Goal: Information Seeking & Learning: Learn about a topic

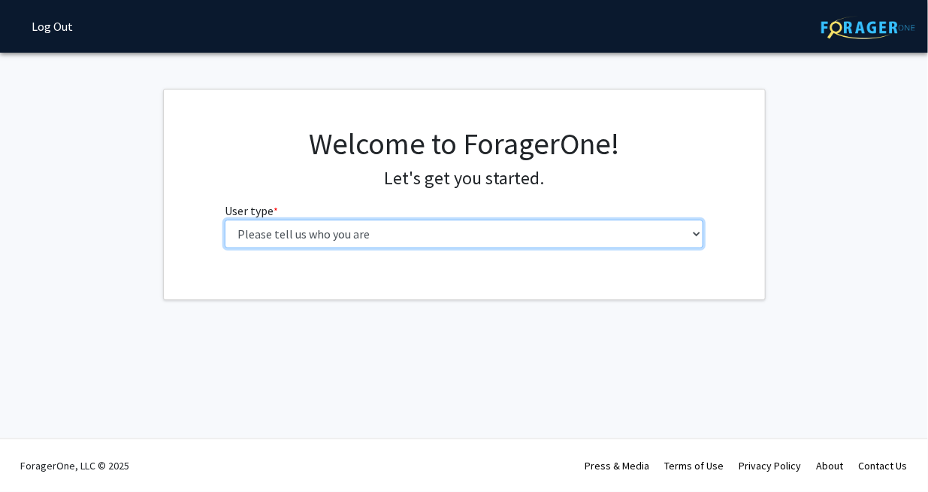
click at [437, 239] on select "Please tell us who you are Undergraduate Student Master's Student Doctoral Cand…" at bounding box center [464, 233] width 479 height 29
select select "1: undergrad"
click at [225, 219] on select "Please tell us who you are Undergraduate Student Master's Student Doctoral Cand…" at bounding box center [464, 233] width 479 height 29
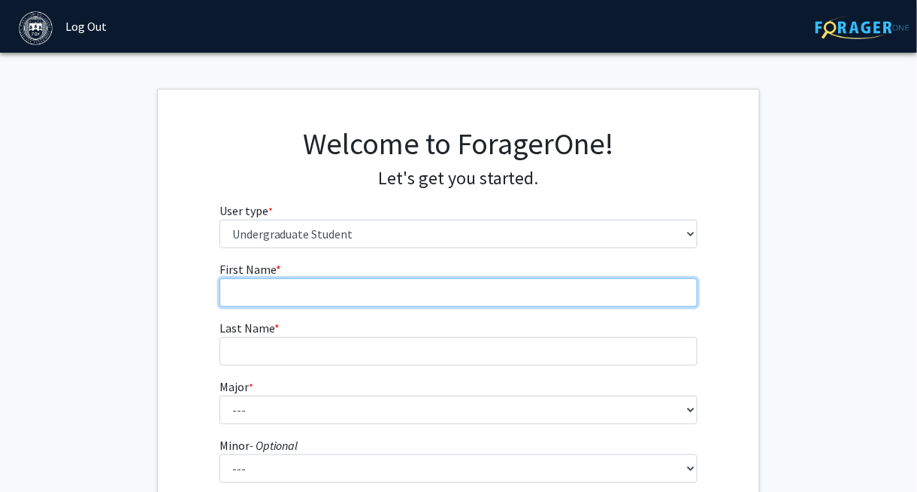
click at [485, 279] on input "First Name * required" at bounding box center [458, 292] width 479 height 29
type input "Jiayi"
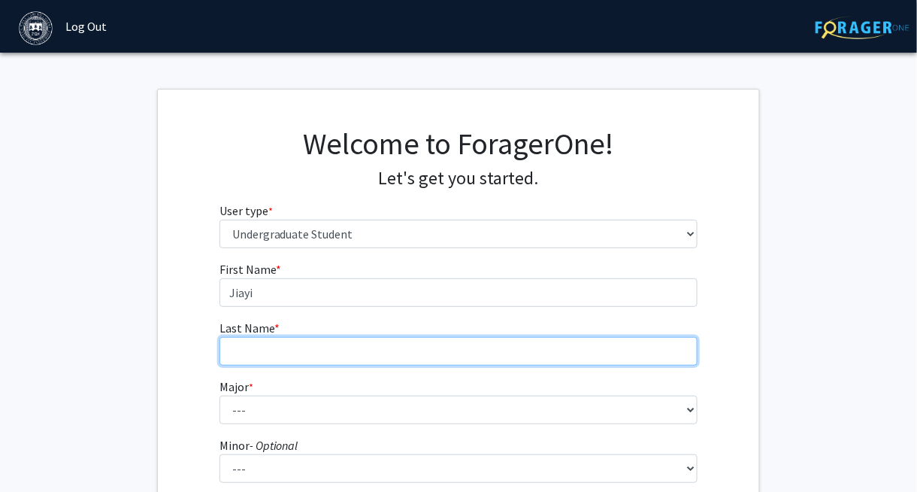
type input "[PERSON_NAME]"
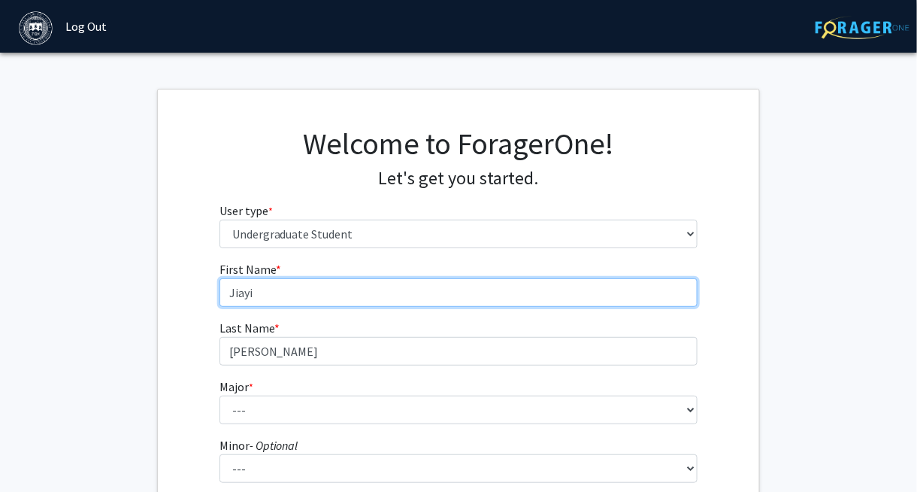
type input "Jiayi"
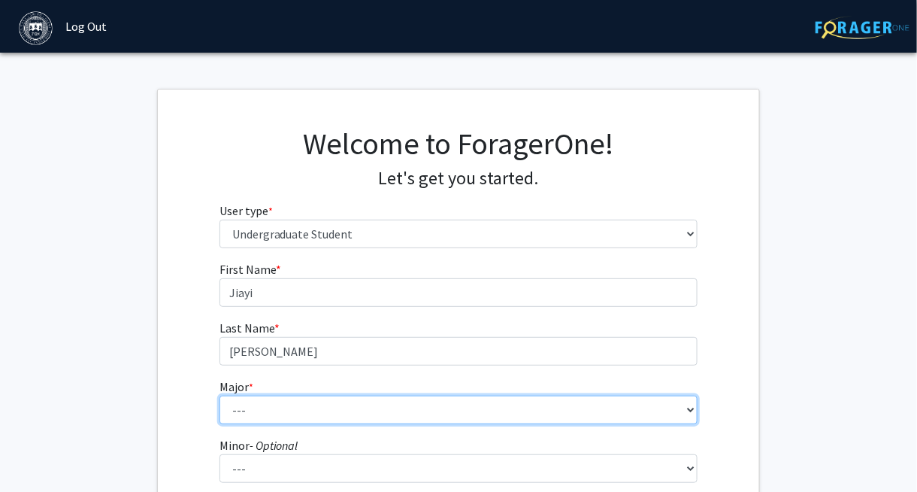
click at [288, 401] on select "--- African and African American Studies American Studies Anthropology Applied …" at bounding box center [458, 409] width 479 height 29
select select "39: 605"
click at [219, 395] on select "--- African and African American Studies American Studies Anthropology Applied …" at bounding box center [458, 409] width 479 height 29
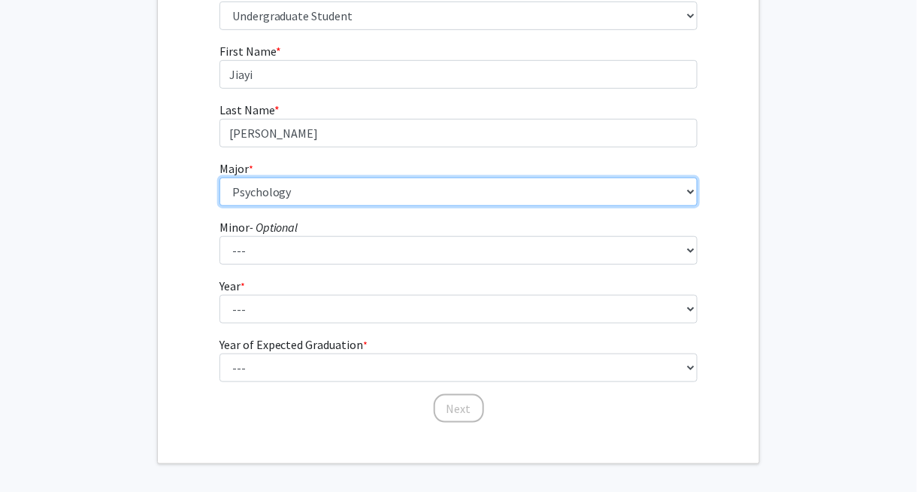
scroll to position [225, 0]
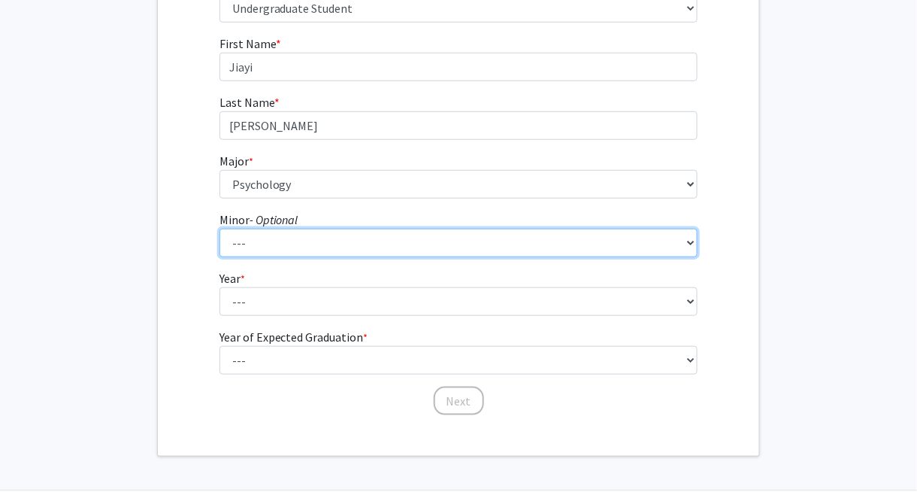
click at [325, 250] on select "--- African and African American Studies Anthropology Arabic Language, Literatu…" at bounding box center [458, 242] width 479 height 29
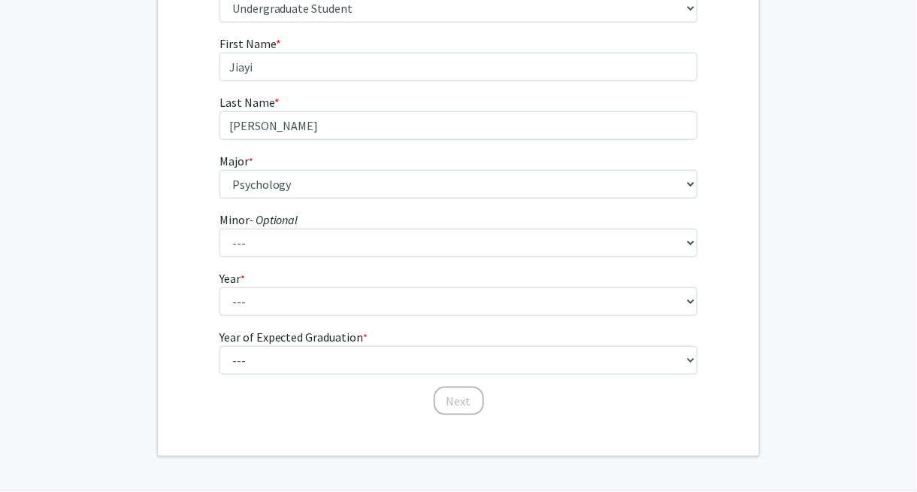
click at [124, 233] on fg-get-started "Welcome to ForagerOne! Let's get you started. User type * required Please tell …" at bounding box center [458, 159] width 917 height 593
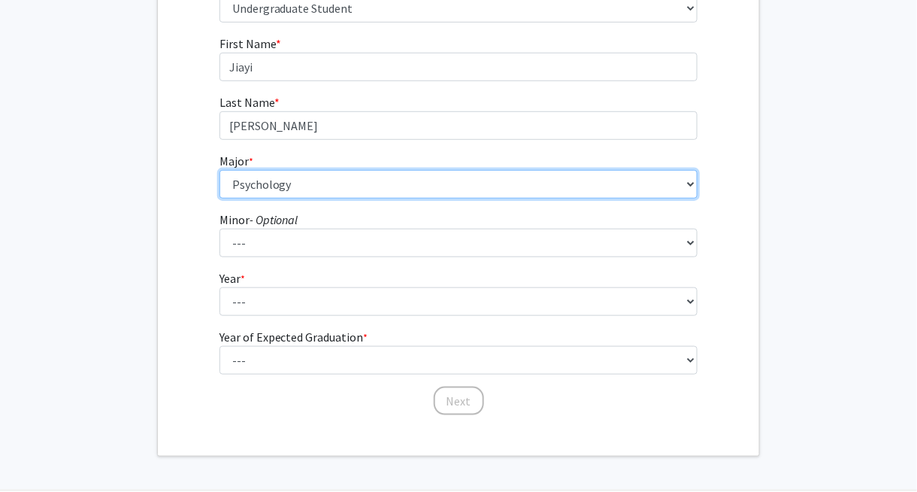
click at [363, 182] on select "--- African and African American Studies American Studies Anthropology Applied …" at bounding box center [458, 184] width 479 height 29
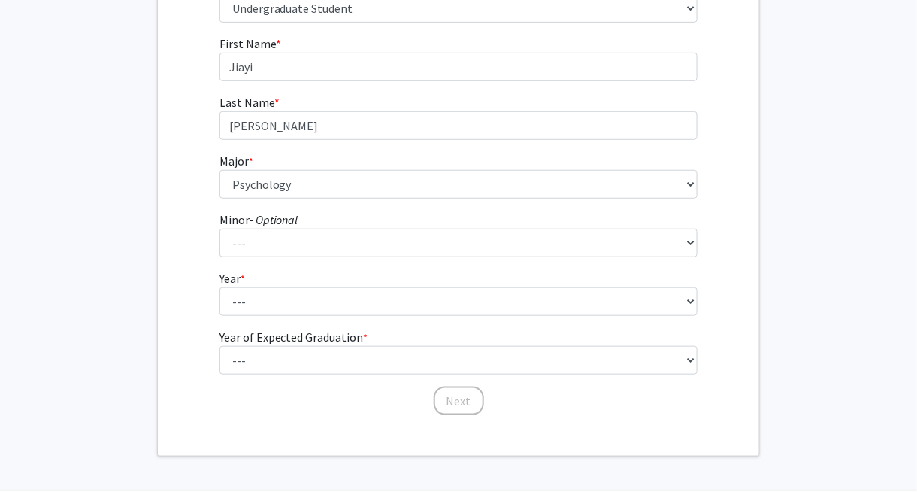
drag, startPoint x: 171, startPoint y: 224, endPoint x: 180, endPoint y: 226, distance: 9.3
click at [173, 225] on div "First Name * required [PERSON_NAME] Last Name * required [PERSON_NAME] * requir…" at bounding box center [458, 226] width 601 height 382
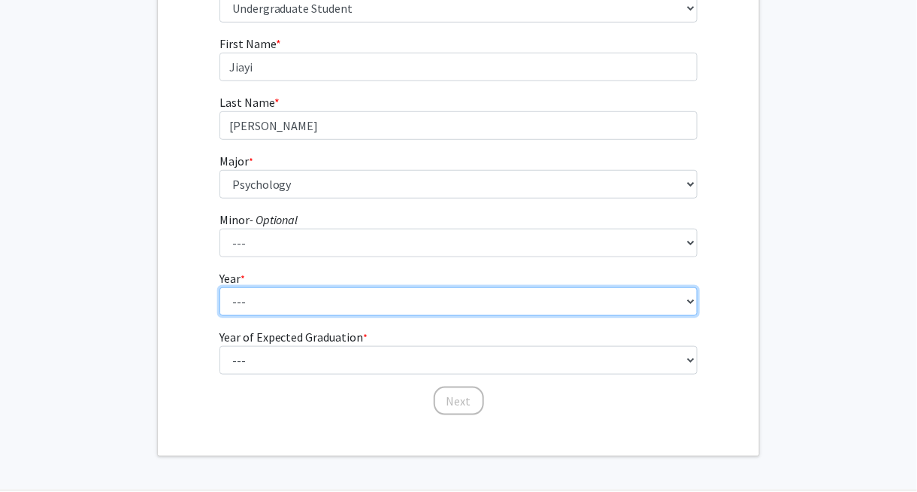
click at [389, 312] on select "--- First-year Sophomore Junior Senior Postbaccalaureate Certificate" at bounding box center [458, 301] width 479 height 29
select select "3: junior"
click at [219, 287] on select "--- First-year Sophomore Junior Senior Postbaccalaureate Certificate" at bounding box center [458, 301] width 479 height 29
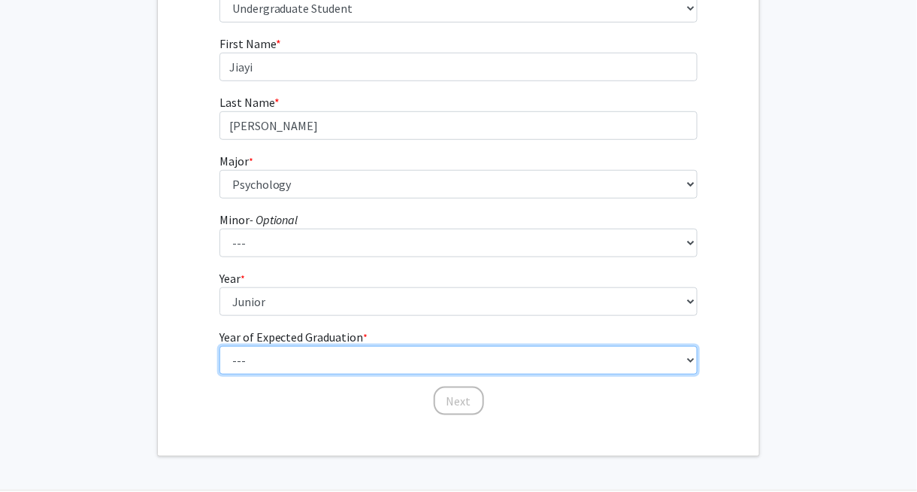
click at [290, 367] on select "--- 2025 2026 2027 2028 2029 2030 2031 2032 2033 2034" at bounding box center [458, 360] width 479 height 29
select select "3: 2027"
click at [219, 346] on select "--- 2025 2026 2027 2028 2029 2030 2031 2032 2033 2034" at bounding box center [458, 360] width 479 height 29
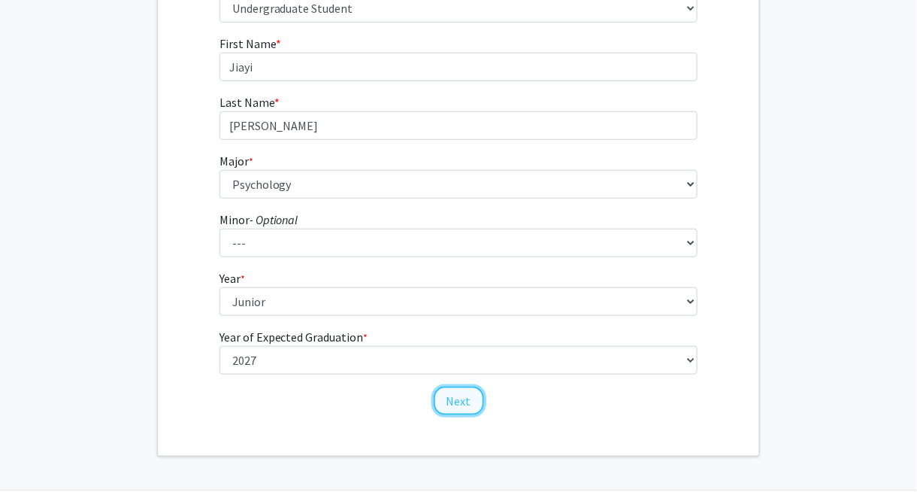
click at [467, 409] on button "Next" at bounding box center [459, 400] width 50 height 29
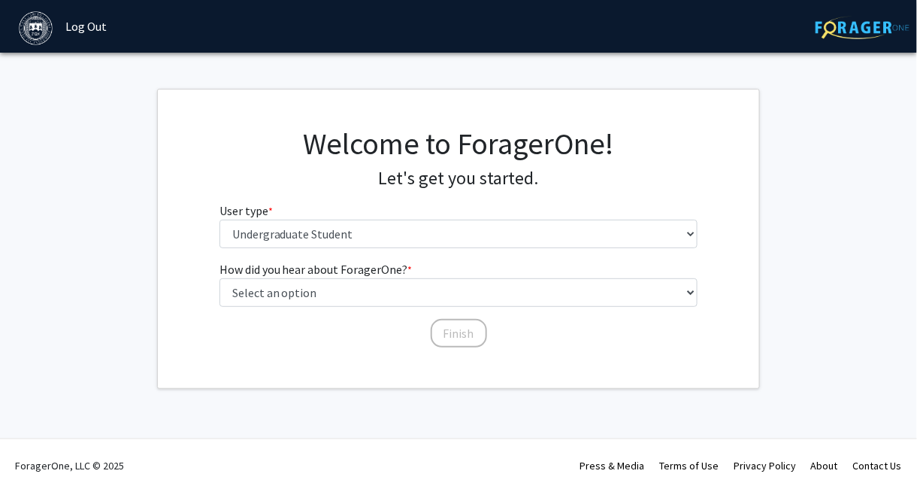
scroll to position [0, 0]
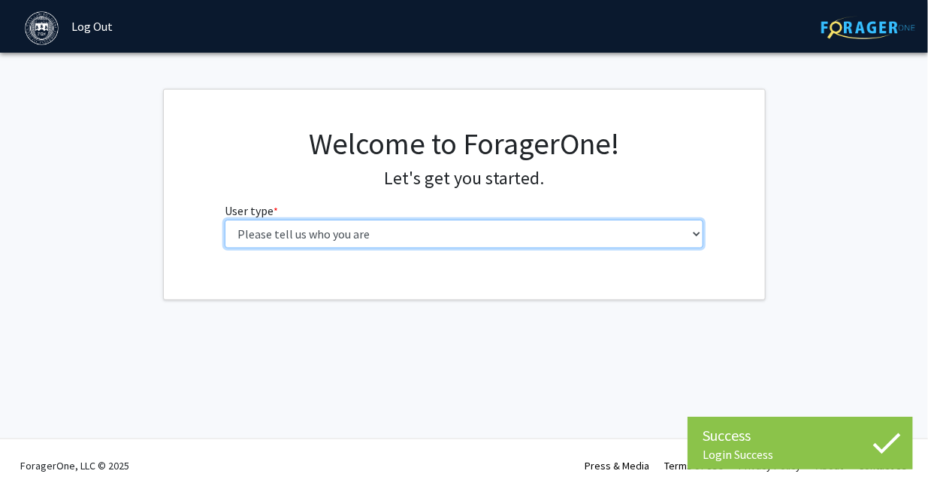
click at [294, 235] on select "Please tell us who you are Undergraduate Student Master's Student Doctoral Cand…" at bounding box center [464, 233] width 479 height 29
select select "1: undergrad"
click at [225, 219] on select "Please tell us who you are Undergraduate Student Master's Student Doctoral Cand…" at bounding box center [464, 233] width 479 height 29
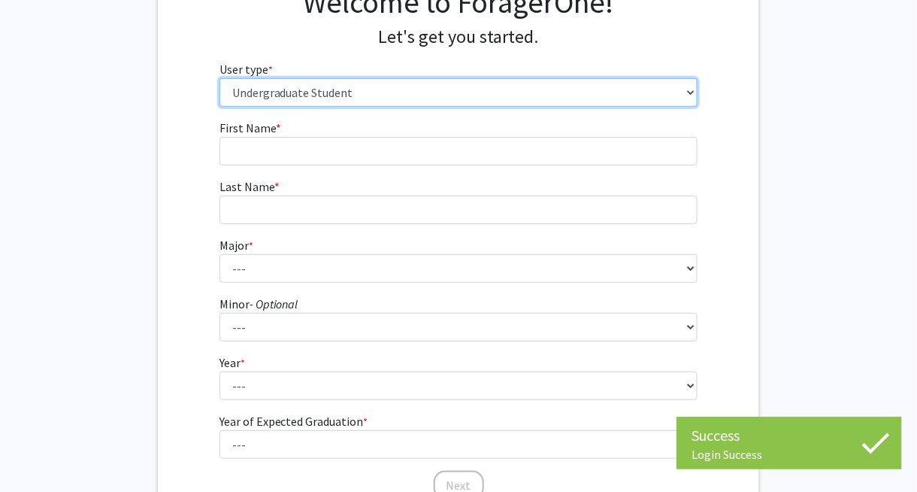
scroll to position [150, 0]
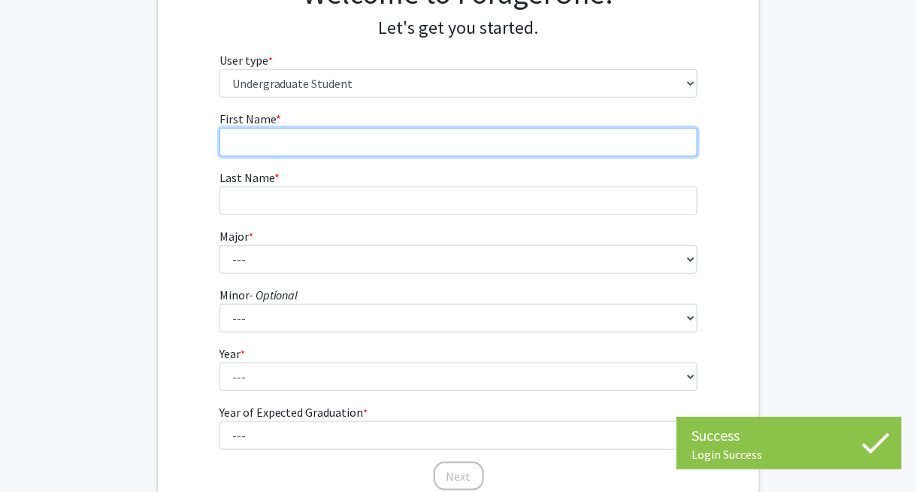
click at [304, 156] on input "First Name * required" at bounding box center [458, 142] width 479 height 29
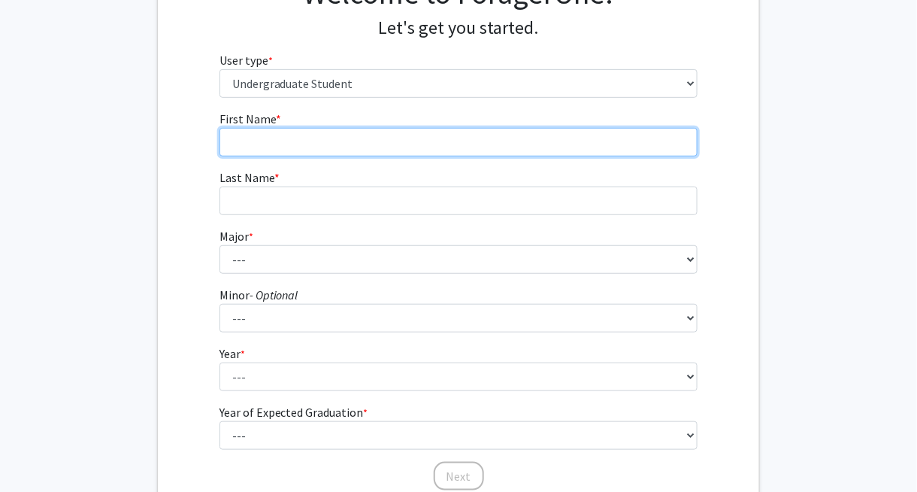
type input "Jiayi"
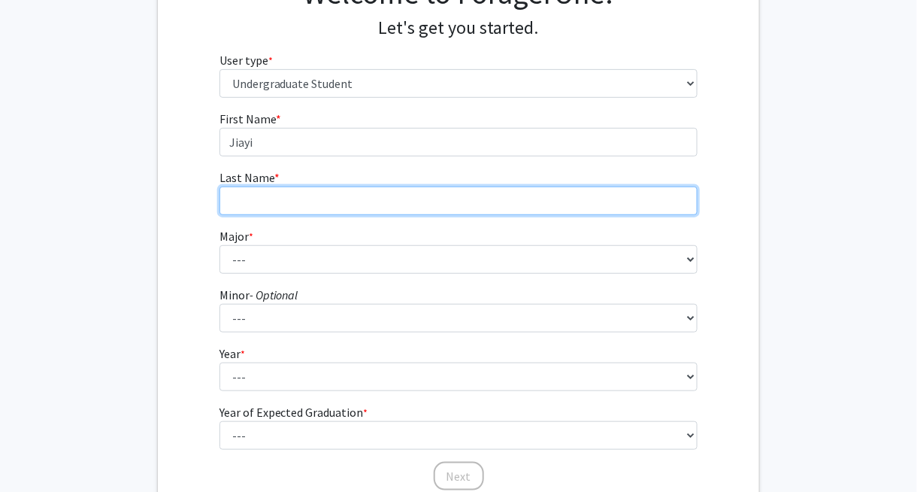
type input "[PERSON_NAME]"
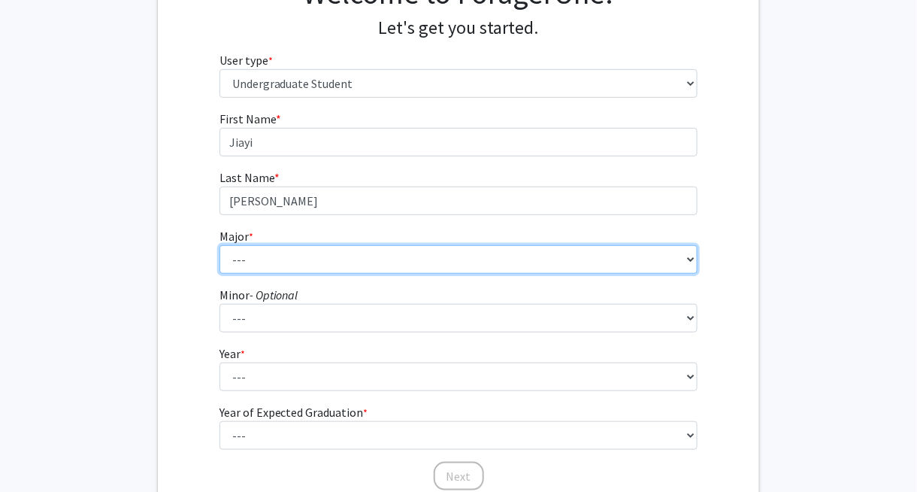
click at [270, 262] on select "--- African and African American Studies American Studies Anthropology Applied …" at bounding box center [458, 259] width 479 height 29
select select "39: 605"
click at [219, 245] on select "--- African and African American Studies American Studies Anthropology Applied …" at bounding box center [458, 259] width 479 height 29
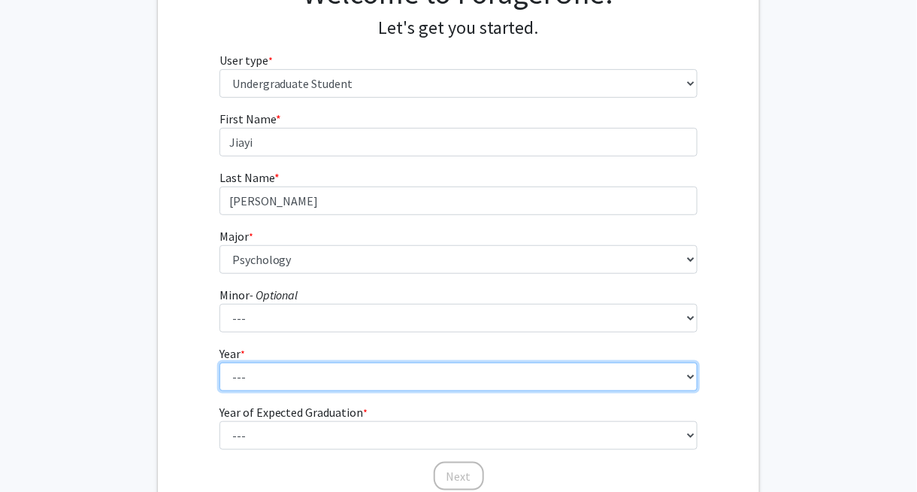
click at [301, 366] on select "--- First-year Sophomore Junior Senior Postbaccalaureate Certificate" at bounding box center [458, 376] width 479 height 29
select select "3: junior"
click at [219, 362] on select "--- First-year Sophomore Junior Senior Postbaccalaureate Certificate" at bounding box center [458, 376] width 479 height 29
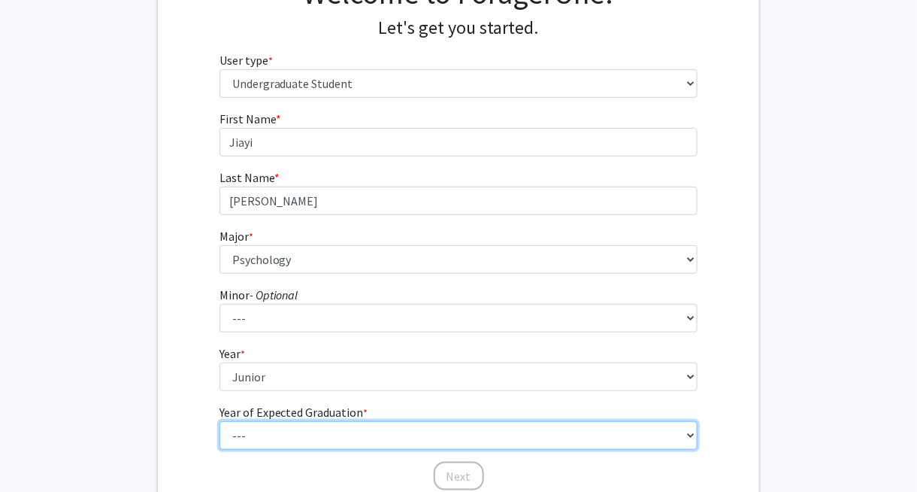
click at [242, 423] on select "--- 2025 2026 2027 2028 2029 2030 2031 2032 2033 2034" at bounding box center [458, 435] width 479 height 29
select select "3: 2027"
click at [219, 421] on select "--- 2025 2026 2027 2028 2029 2030 2031 2032 2033 2034" at bounding box center [458, 435] width 479 height 29
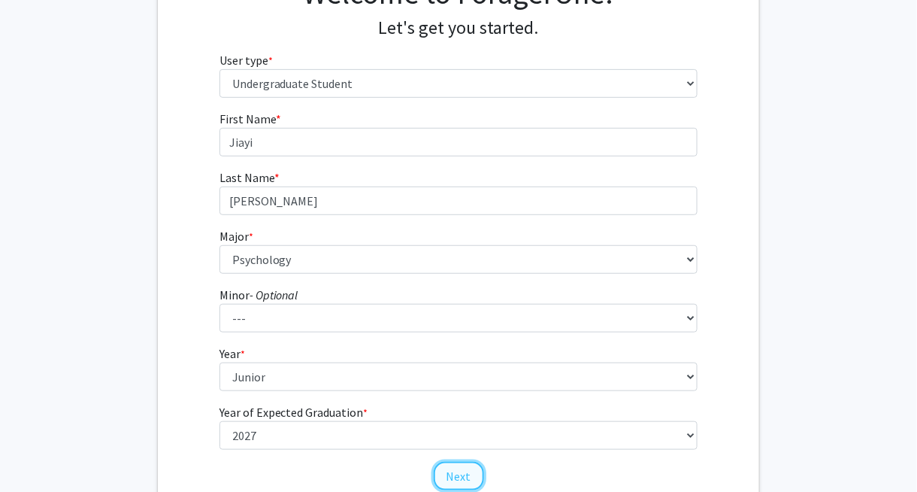
click at [464, 472] on button "Next" at bounding box center [459, 476] width 50 height 29
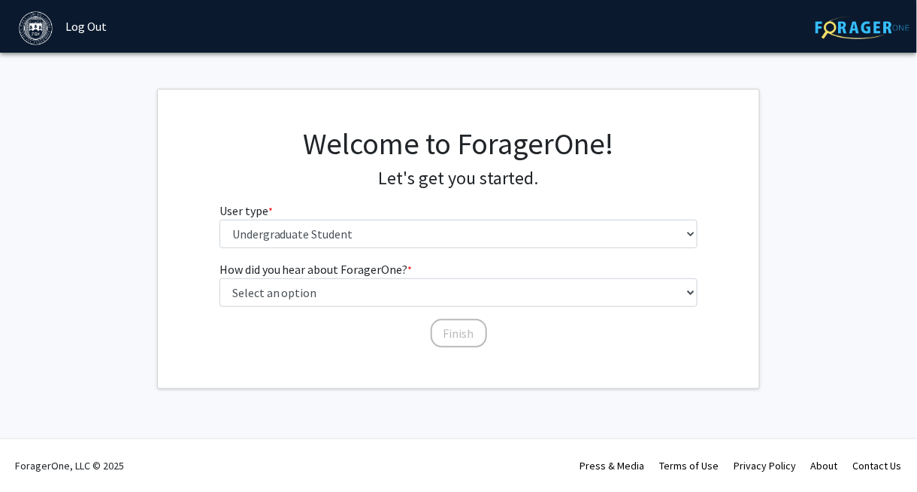
scroll to position [0, 0]
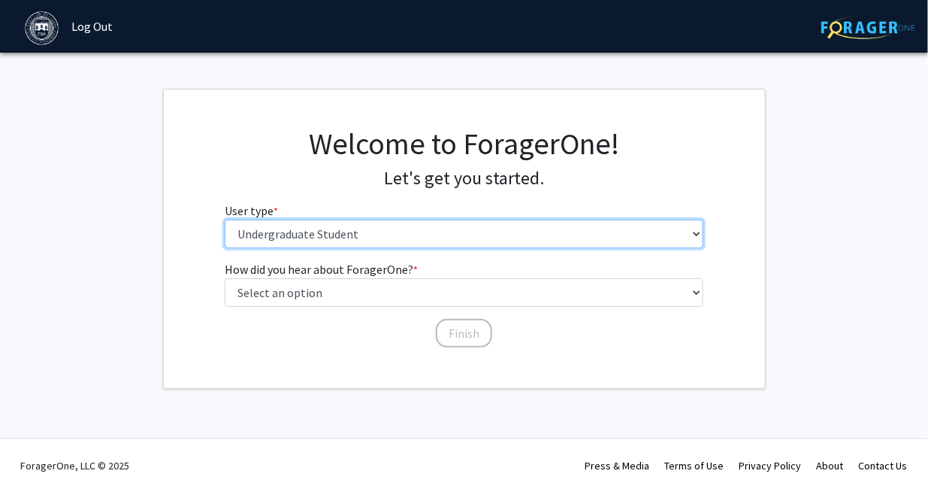
click at [304, 238] on select "Please tell us who you are Undergraduate Student Master's Student Doctoral Cand…" at bounding box center [464, 233] width 479 height 29
click at [225, 219] on select "Please tell us who you are Undergraduate Student Master's Student Doctoral Cand…" at bounding box center [464, 233] width 479 height 29
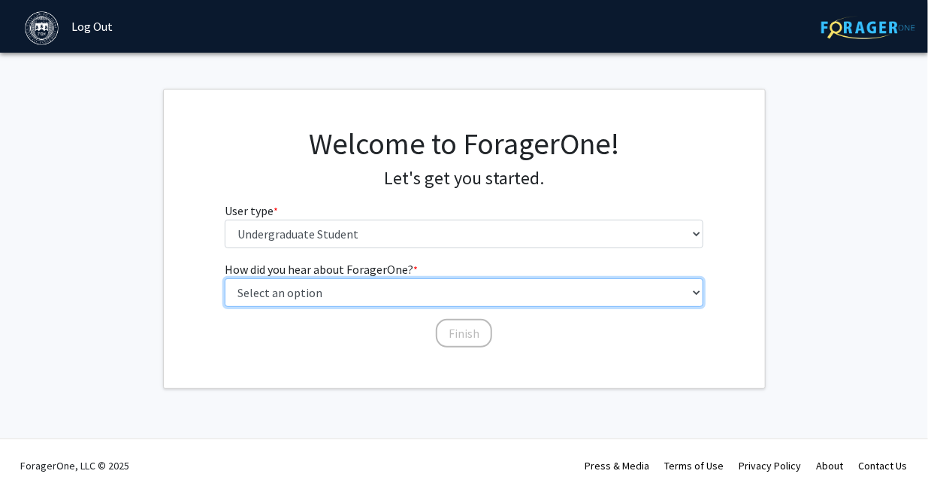
click at [371, 283] on select "Select an option Peer/student recommendation Faculty/staff recommendation Unive…" at bounding box center [464, 292] width 479 height 29
select select "3: university_website"
click at [225, 278] on select "Select an option Peer/student recommendation Faculty/staff recommendation Unive…" at bounding box center [464, 292] width 479 height 29
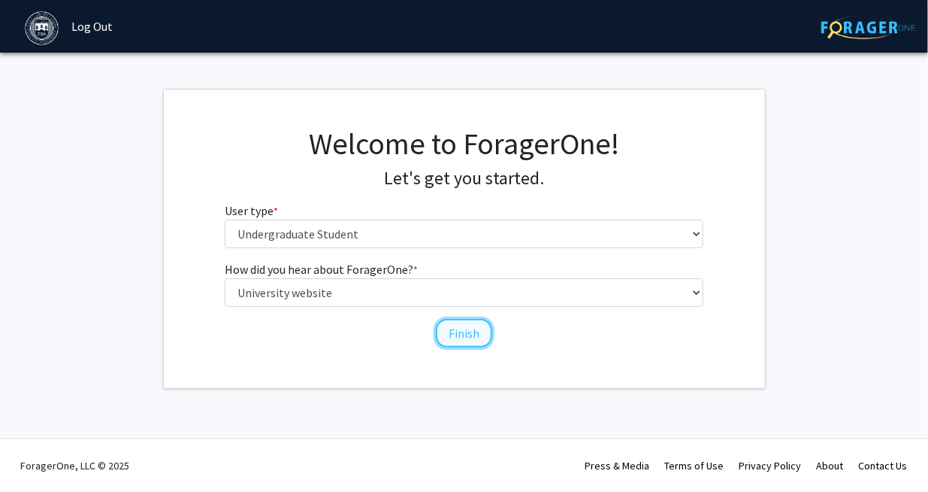
click at [458, 328] on button "Finish" at bounding box center [464, 333] width 56 height 29
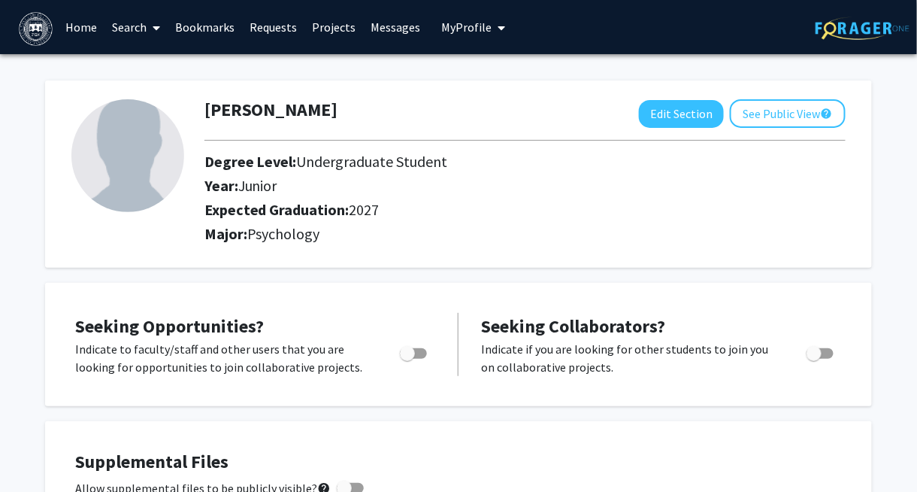
click at [422, 346] on label "Toggle" at bounding box center [410, 353] width 33 height 18
click at [407, 359] on input "Are you actively seeking opportunities?" at bounding box center [407, 359] width 1 height 1
checkbox input "true"
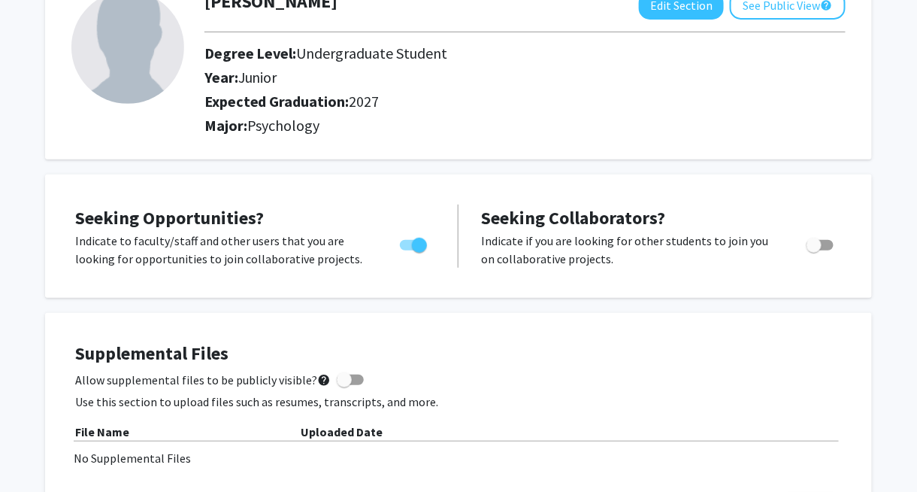
scroll to position [16, 0]
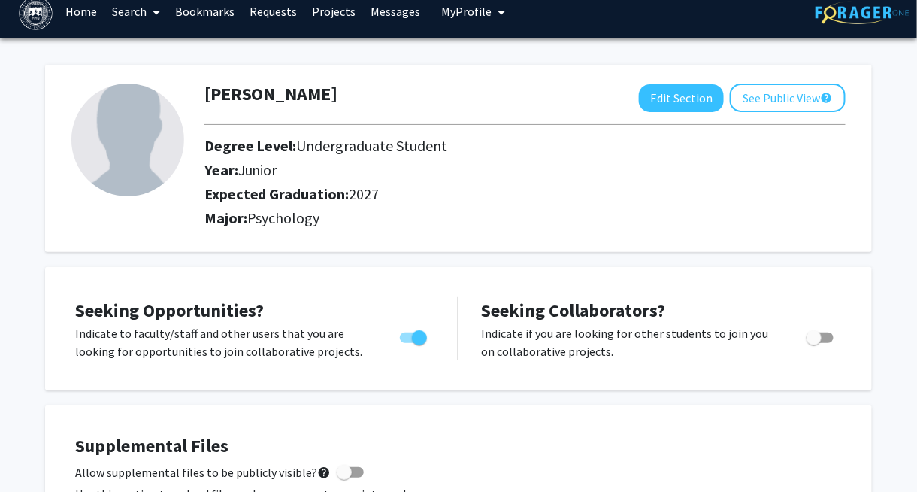
click at [155, 18] on span at bounding box center [154, 12] width 14 height 53
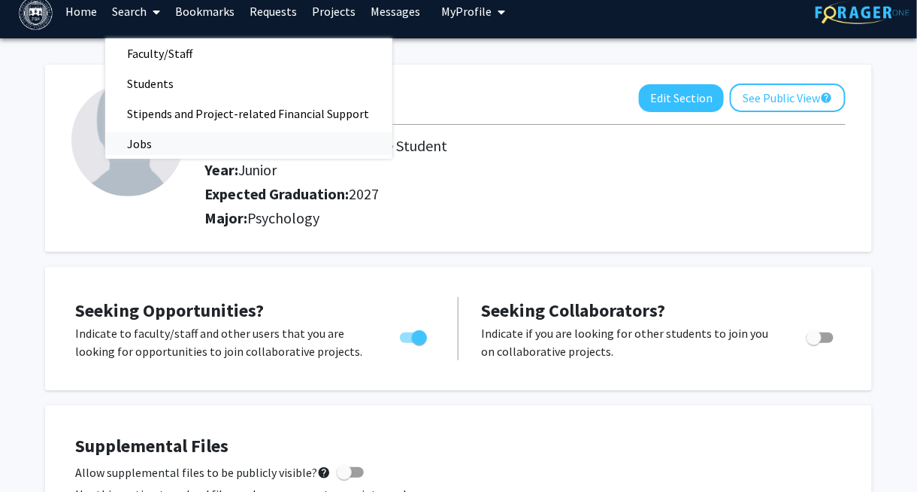
click at [135, 141] on span "Jobs" at bounding box center [140, 144] width 70 height 30
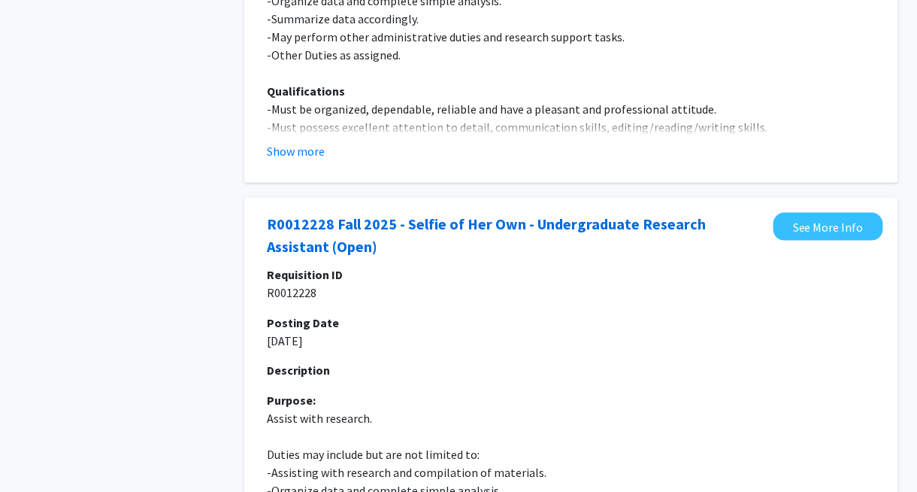
scroll to position [451, 0]
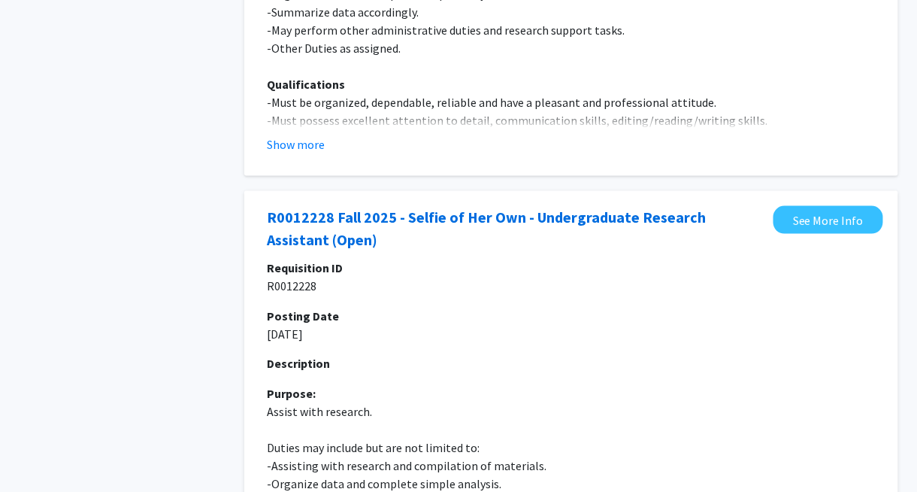
drag, startPoint x: 370, startPoint y: 210, endPoint x: 230, endPoint y: 240, distance: 143.0
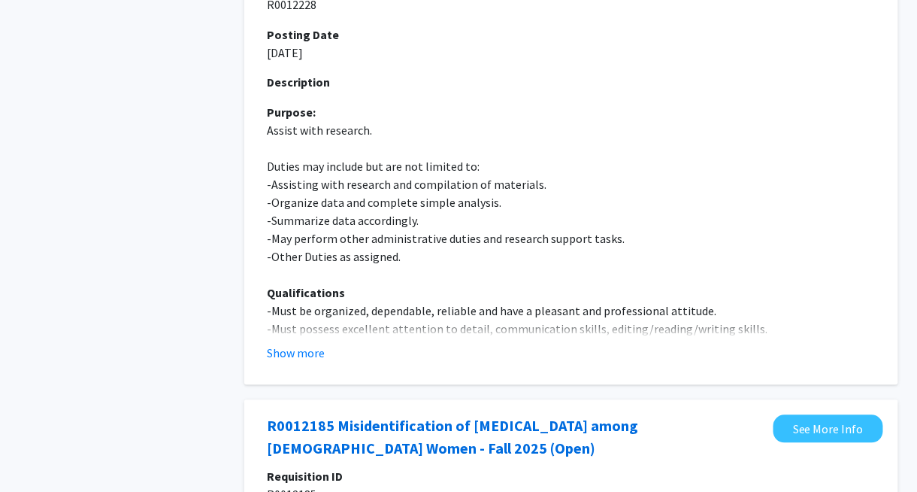
scroll to position [752, 0]
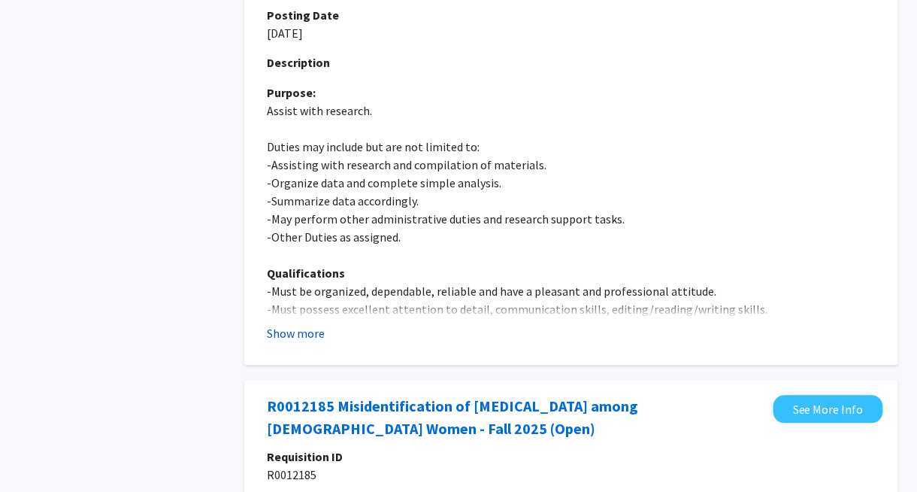
click at [292, 328] on button "Show more" at bounding box center [296, 334] width 58 height 18
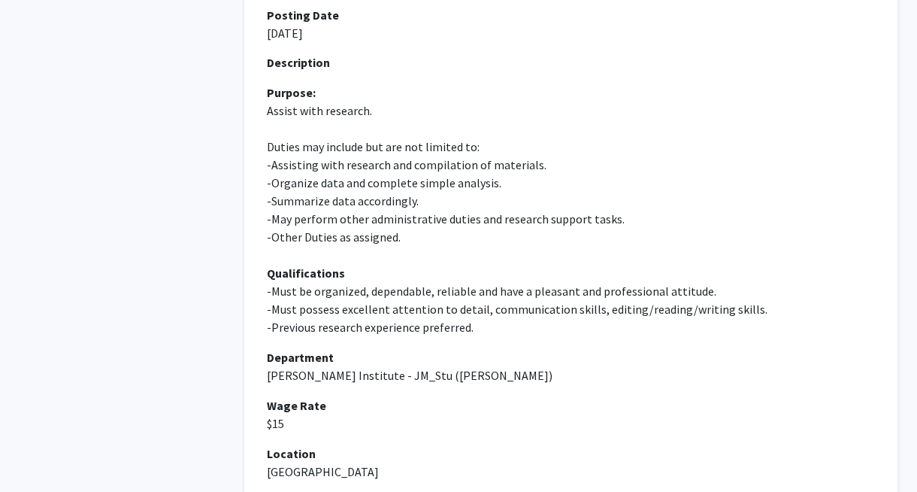
drag, startPoint x: 322, startPoint y: 321, endPoint x: 184, endPoint y: 331, distance: 137.9
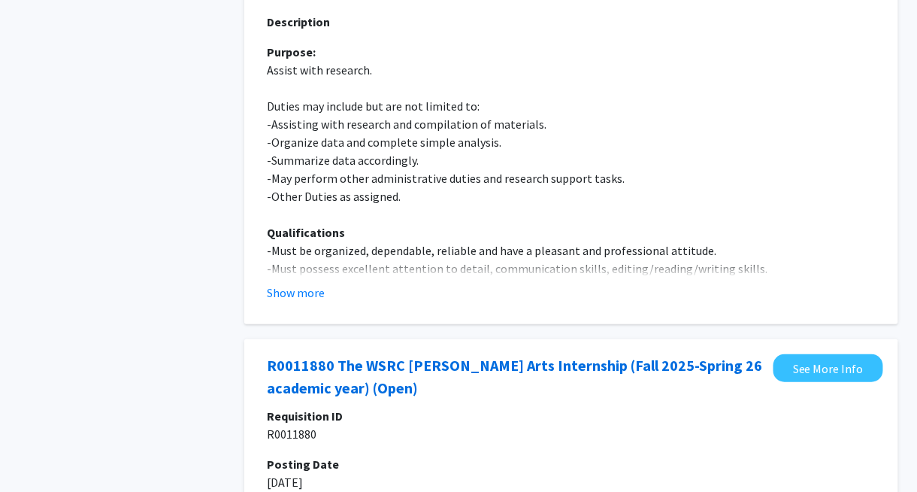
scroll to position [1654, 0]
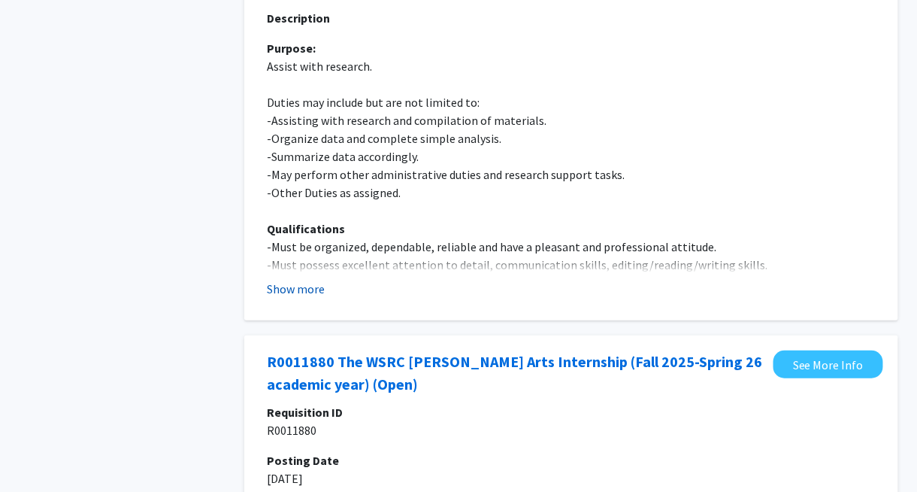
click at [313, 287] on button "Show more" at bounding box center [296, 289] width 58 height 18
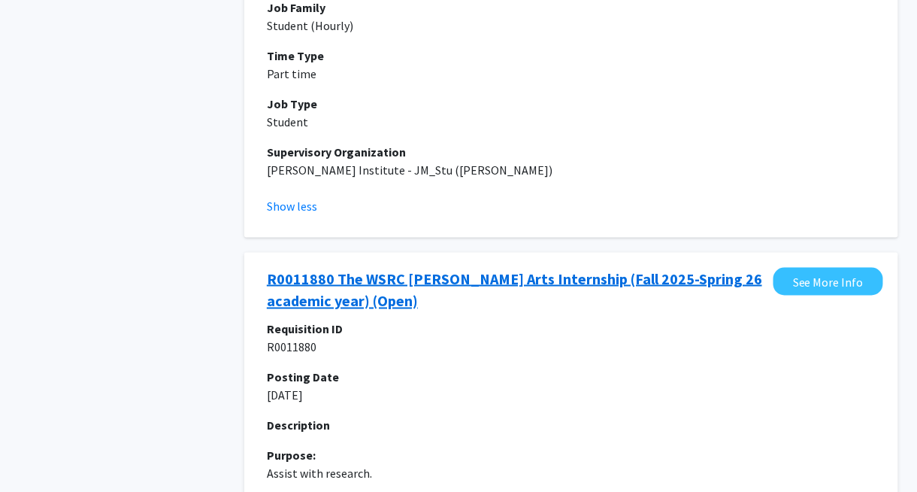
scroll to position [2105, 0]
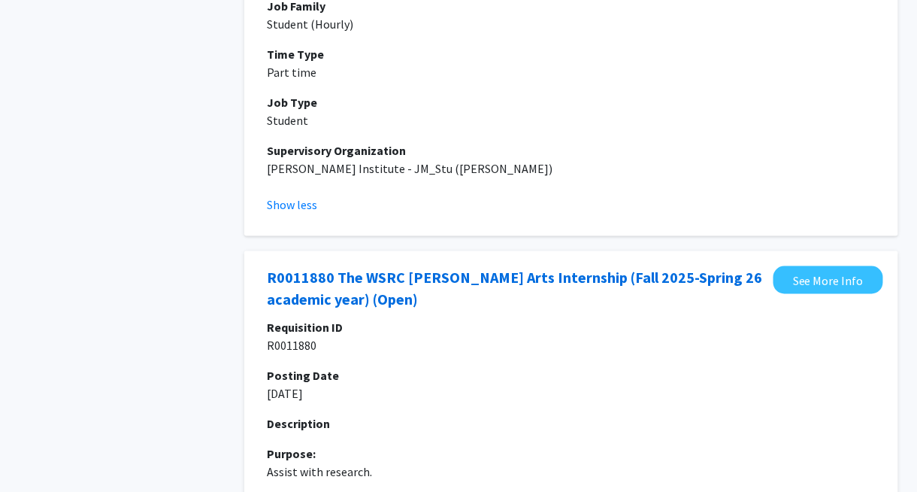
drag, startPoint x: 305, startPoint y: 308, endPoint x: 247, endPoint y: 306, distance: 58.7
click at [247, 306] on div "R0011880 The WSRC [PERSON_NAME] Arts Internship (Fall 2025-Spring 26 academic y…" at bounding box center [571, 488] width 654 height 475
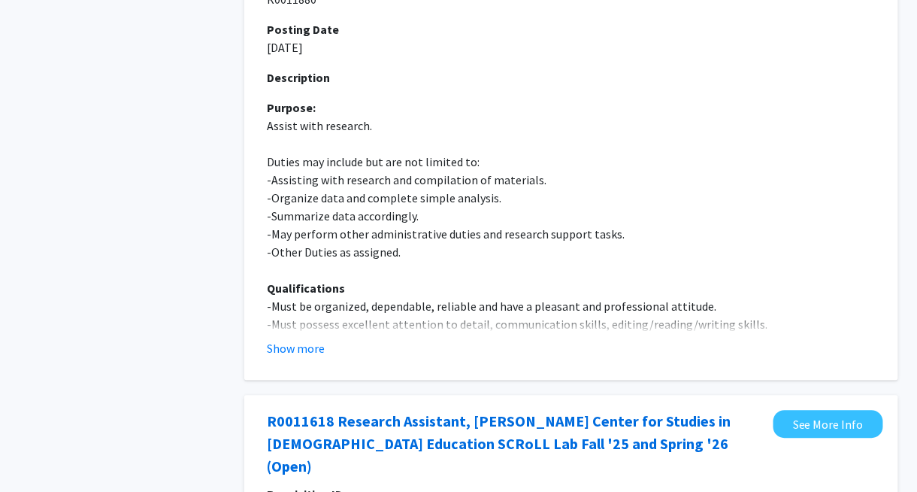
scroll to position [2480, 0]
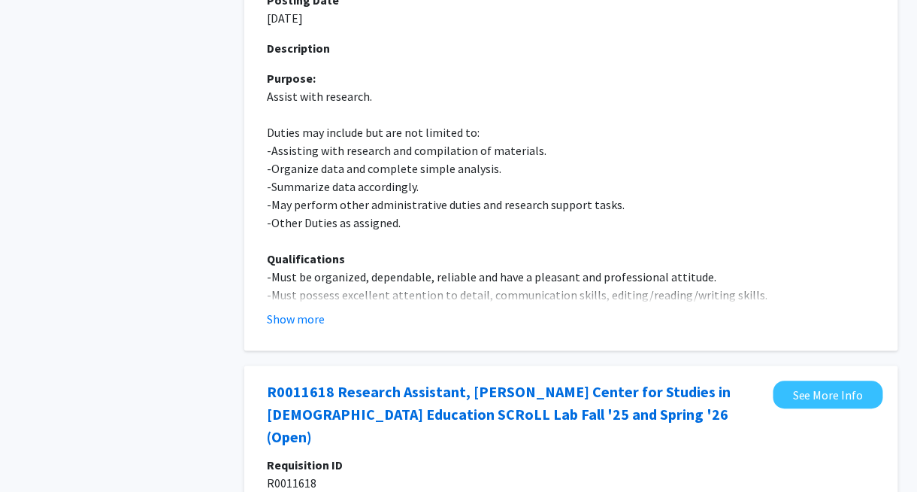
click at [314, 328] on fg-job "R0011880 The WSRC [PERSON_NAME] Arts Internship (Fall 2025-Spring 26 academic y…" at bounding box center [571, 112] width 624 height 445
click at [316, 325] on button "Show more" at bounding box center [296, 319] width 58 height 18
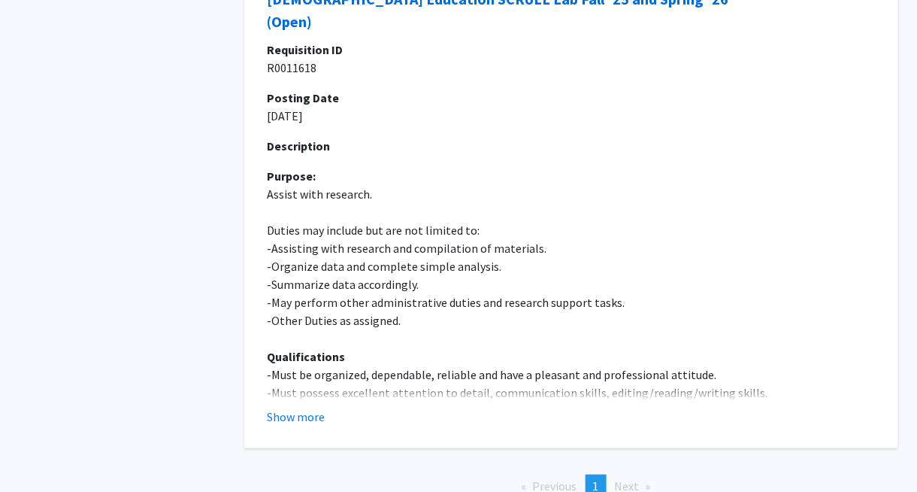
scroll to position [3232, 0]
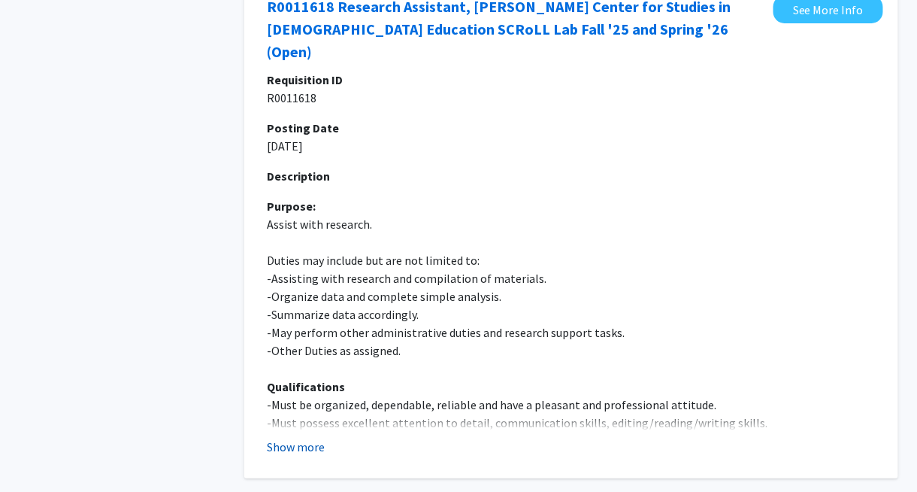
click at [308, 437] on button "Show more" at bounding box center [296, 446] width 58 height 18
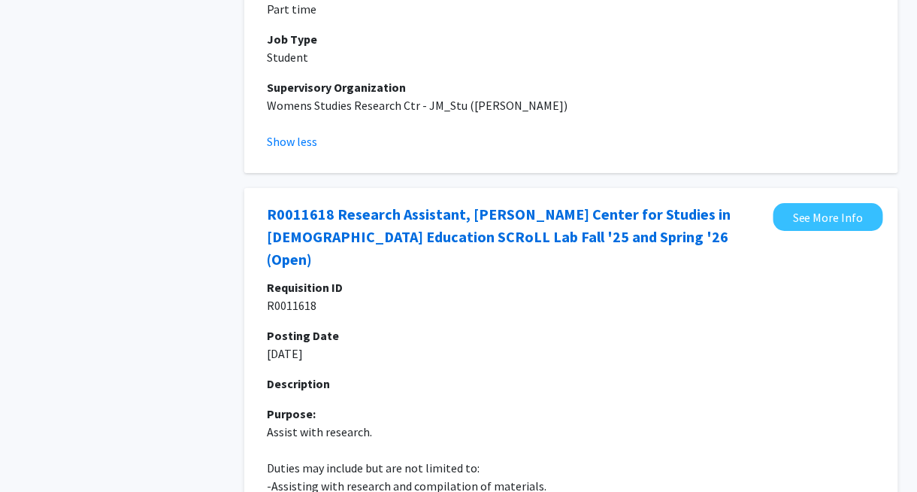
scroll to position [3025, 0]
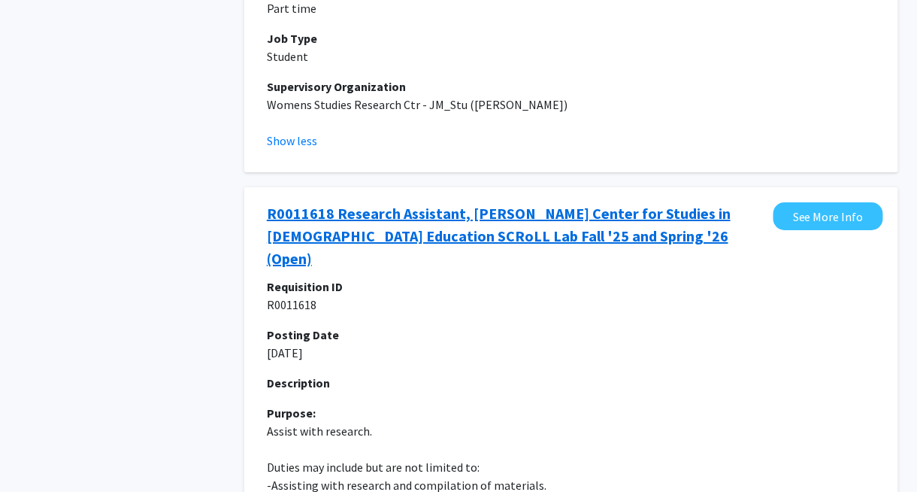
click at [337, 235] on link "R0011618 Research Assistant, [PERSON_NAME] Center for Studies in [DEMOGRAPHIC_D…" at bounding box center [516, 236] width 499 height 68
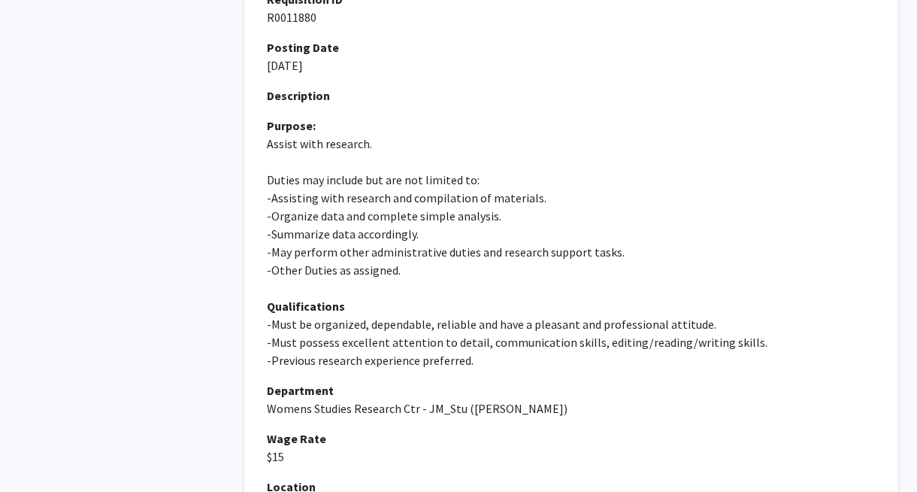
scroll to position [2349, 0]
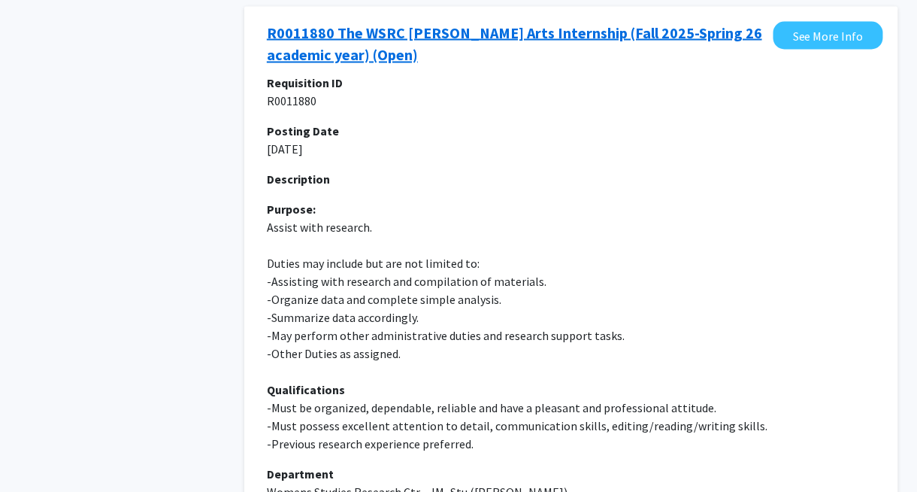
click at [331, 41] on link "R0011880 The WSRC [PERSON_NAME] Arts Internship (Fall 2025-Spring 26 academic y…" at bounding box center [516, 44] width 499 height 45
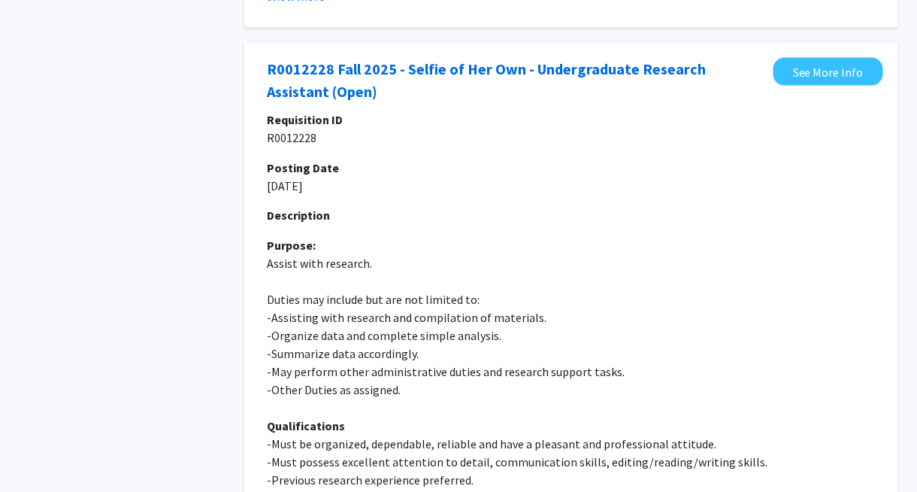
scroll to position [612, 0]
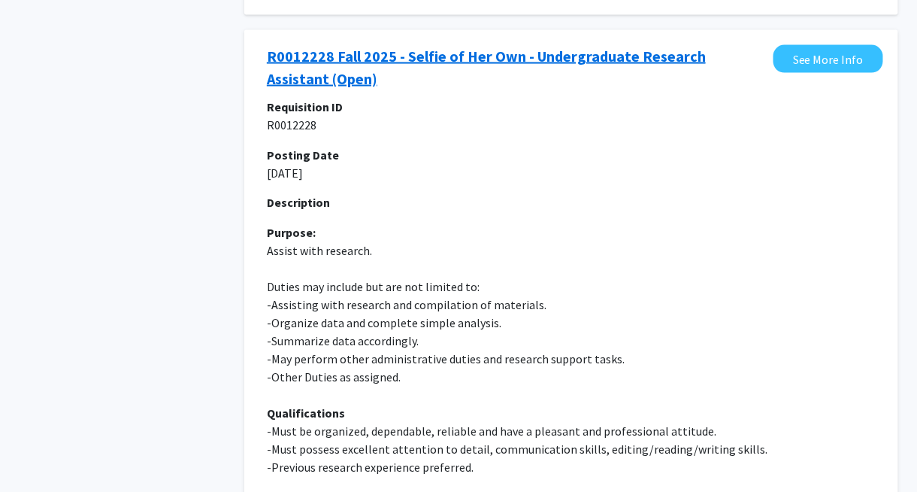
click at [549, 56] on link "R0012228 Fall 2025 - Selfie of Her Own - Undergraduate Research Assistant (Open)" at bounding box center [516, 67] width 499 height 45
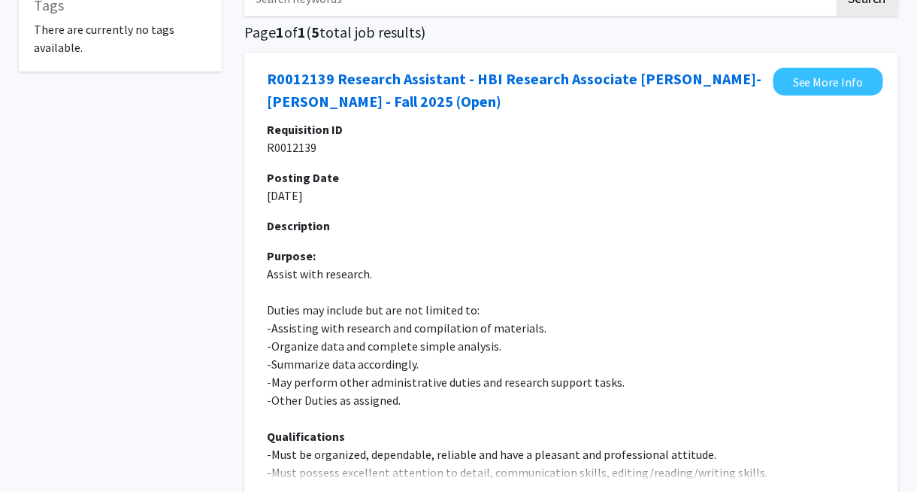
scroll to position [98, 0]
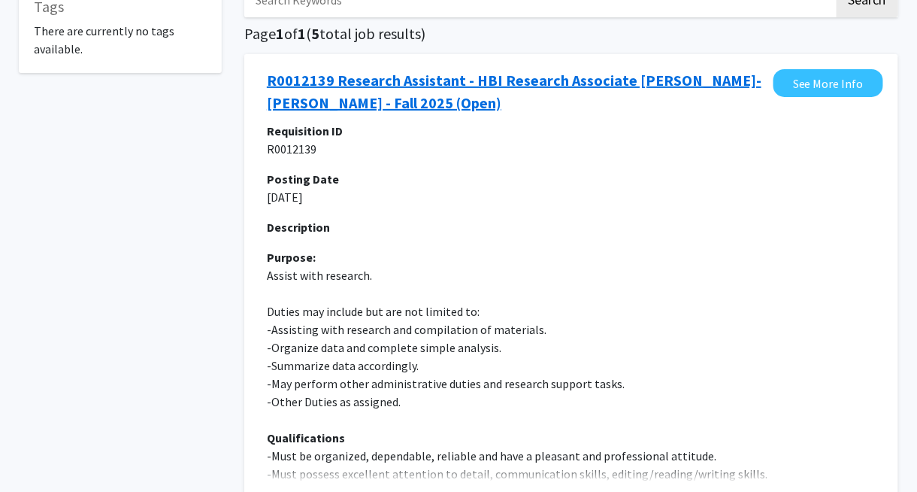
click at [470, 95] on link "R0012139 Research Assistant - HBI Research Associate [PERSON_NAME]-[PERSON_NAME…" at bounding box center [516, 91] width 499 height 45
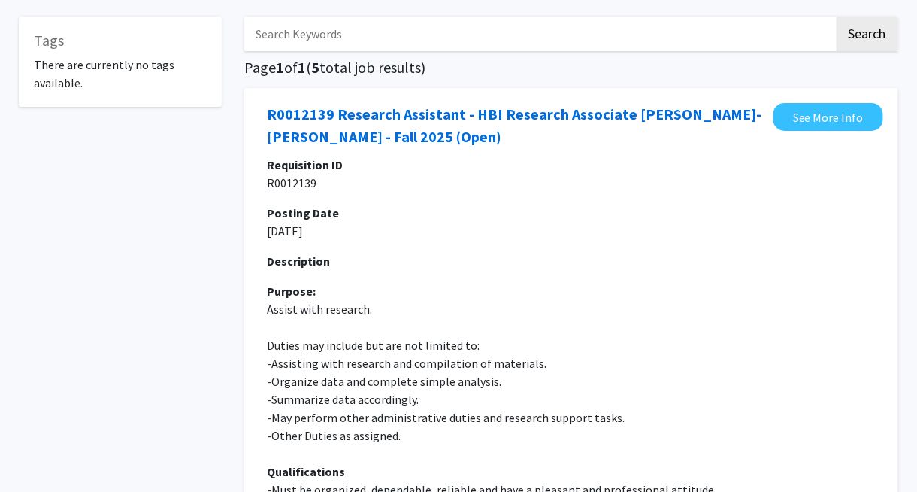
scroll to position [0, 0]
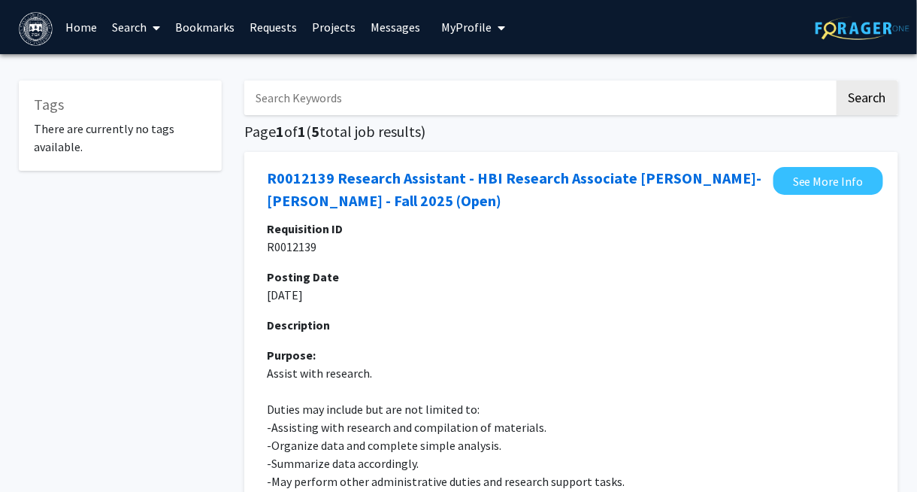
click at [322, 27] on link "Projects" at bounding box center [334, 27] width 59 height 53
click at [397, 23] on link "Messages" at bounding box center [396, 27] width 65 height 53
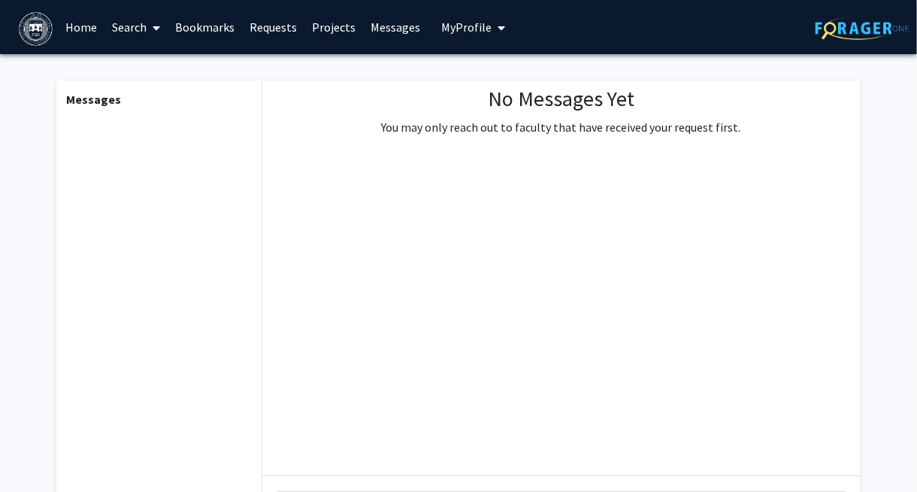
click at [337, 34] on link "Projects" at bounding box center [334, 27] width 59 height 53
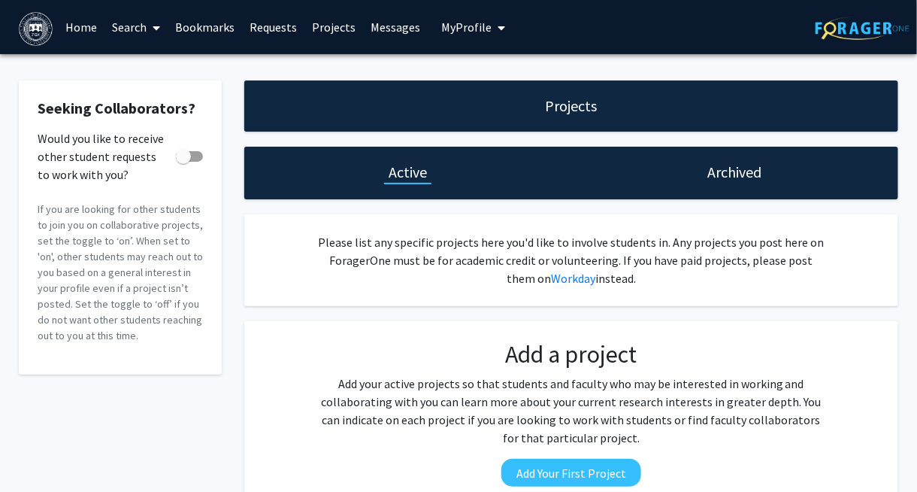
click at [154, 34] on span at bounding box center [154, 28] width 14 height 53
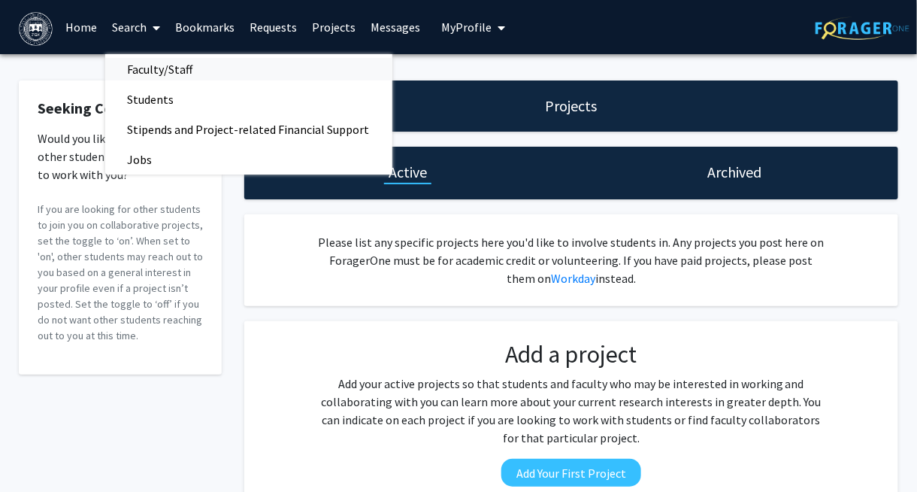
click at [165, 61] on span "Faculty/Staff" at bounding box center [160, 69] width 110 height 30
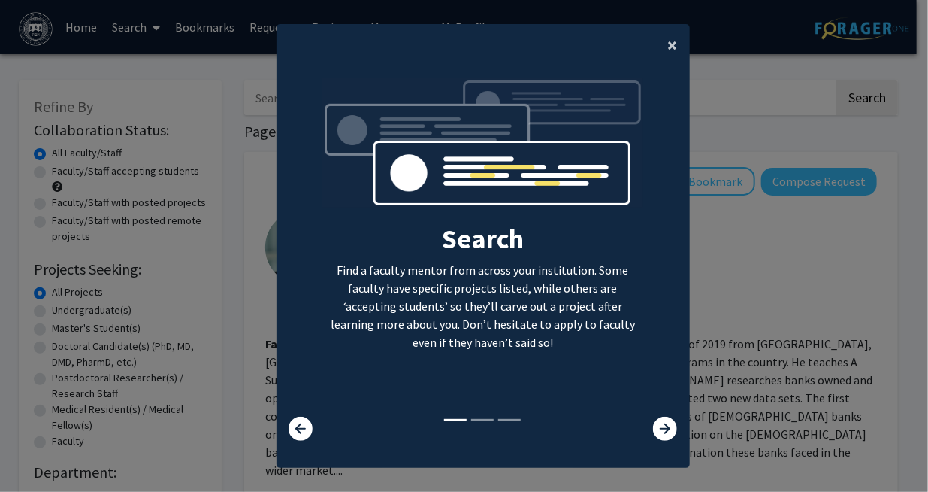
click at [659, 50] on button "×" at bounding box center [673, 45] width 34 height 42
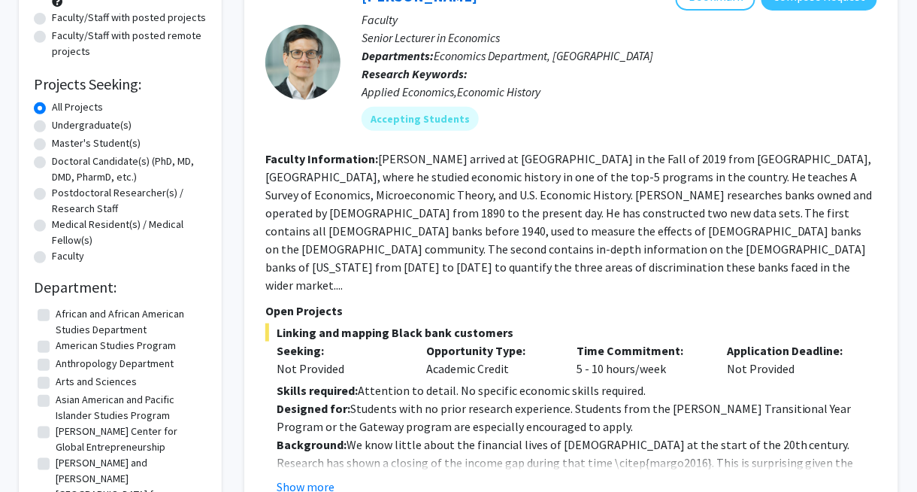
scroll to position [191, 0]
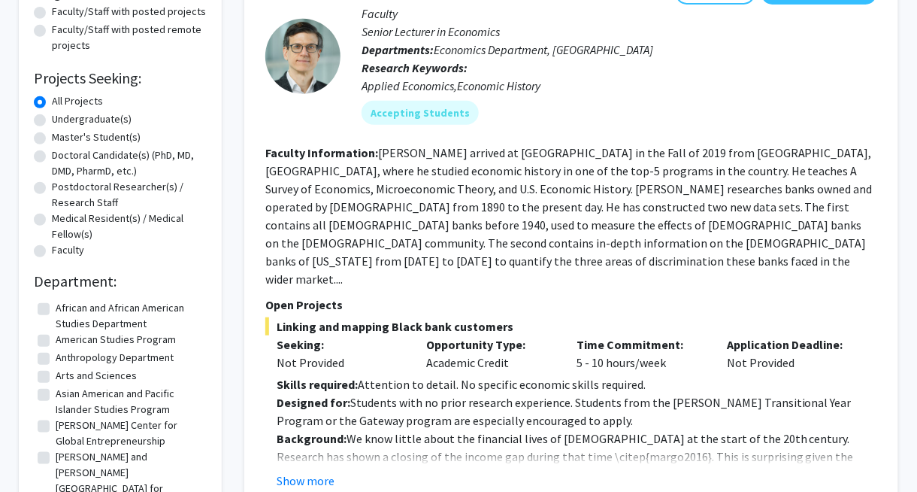
click at [52, 120] on label "Undergraduate(s)" at bounding box center [92, 119] width 80 height 16
click at [52, 120] on input "Undergraduate(s)" at bounding box center [57, 116] width 10 height 10
radio input "true"
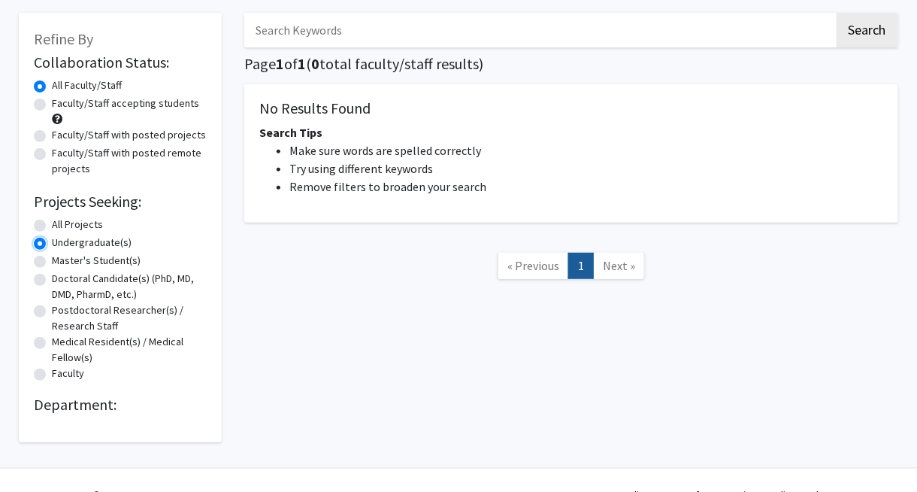
scroll to position [68, 0]
click at [52, 373] on label "Faculty" at bounding box center [68, 373] width 32 height 16
click at [52, 373] on input "Faculty" at bounding box center [57, 370] width 10 height 10
radio input "true"
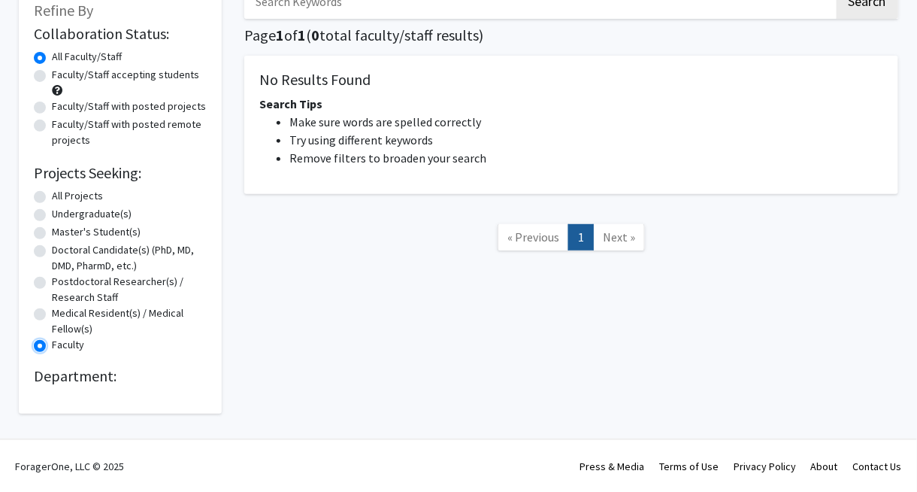
scroll to position [95, 0]
click at [52, 203] on label "All Projects" at bounding box center [77, 197] width 51 height 16
click at [52, 198] on input "All Projects" at bounding box center [57, 194] width 10 height 10
radio input "true"
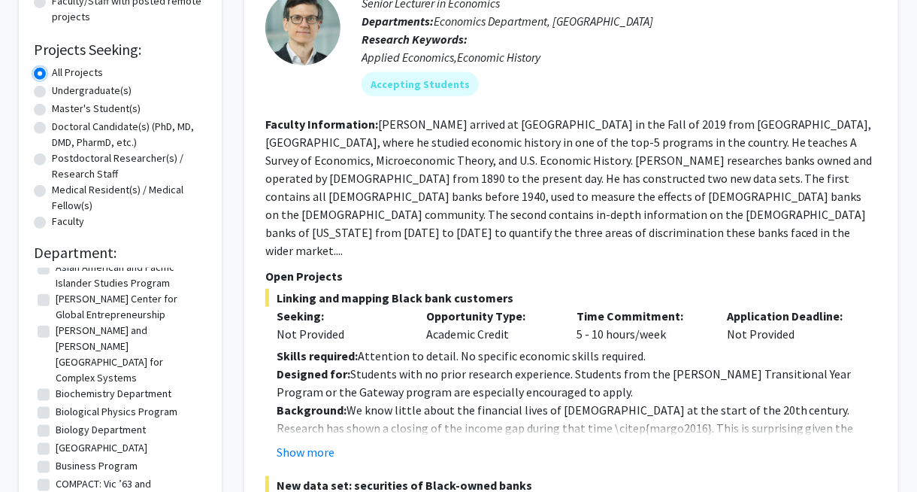
scroll to position [183, 0]
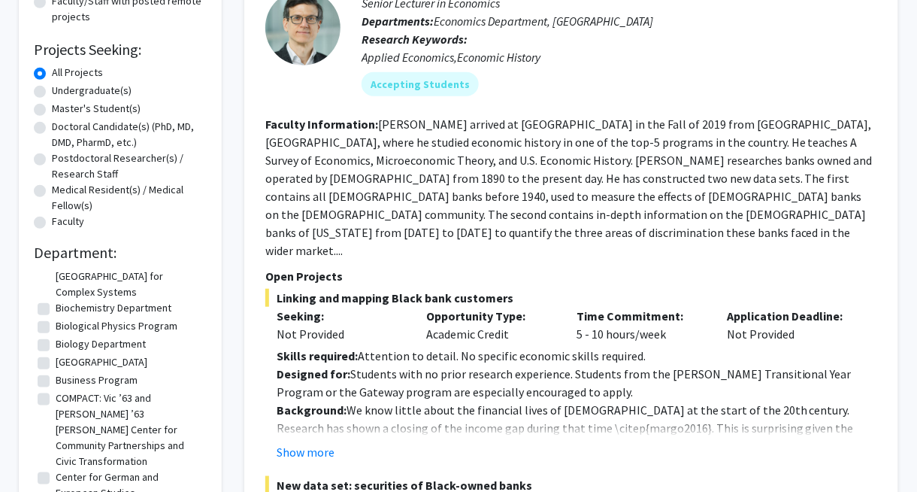
click at [56, 372] on label "Business Program" at bounding box center [97, 380] width 82 height 16
click at [56, 372] on input "Business Program" at bounding box center [61, 377] width 10 height 10
checkbox input "true"
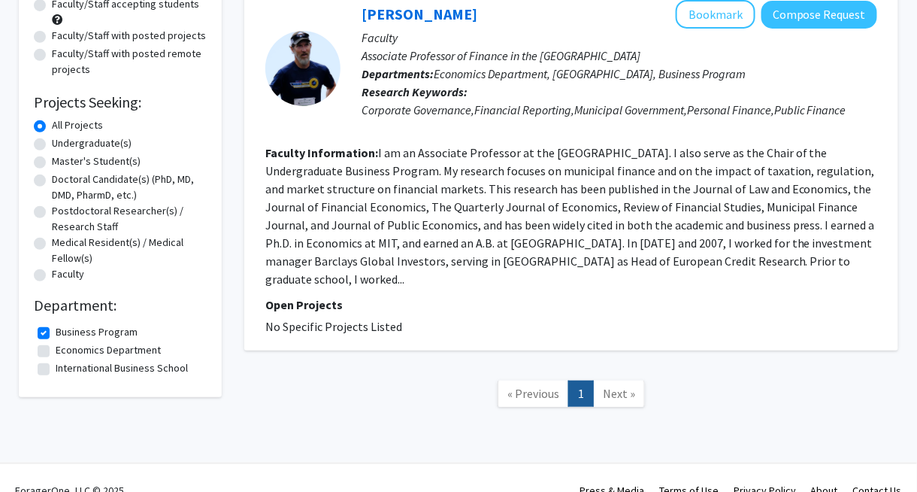
scroll to position [177, 0]
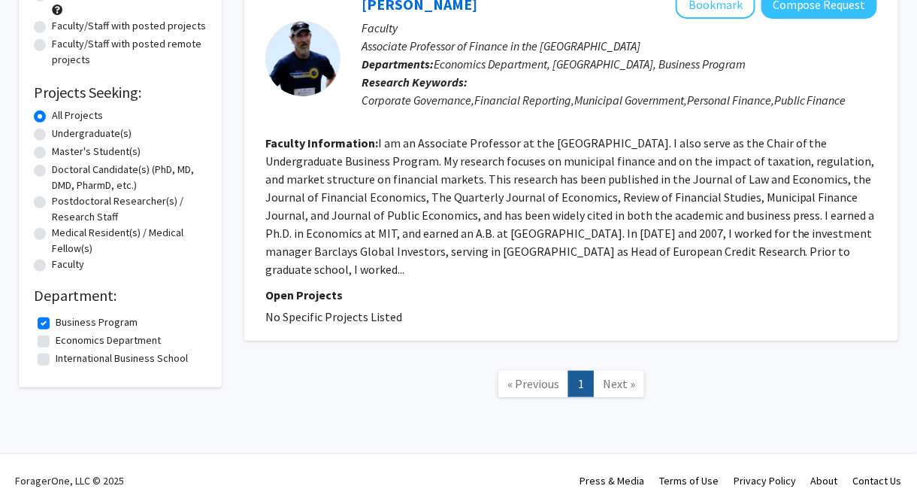
click at [56, 324] on label "Business Program" at bounding box center [97, 322] width 82 height 16
click at [56, 324] on input "Business Program" at bounding box center [61, 319] width 10 height 10
checkbox input "false"
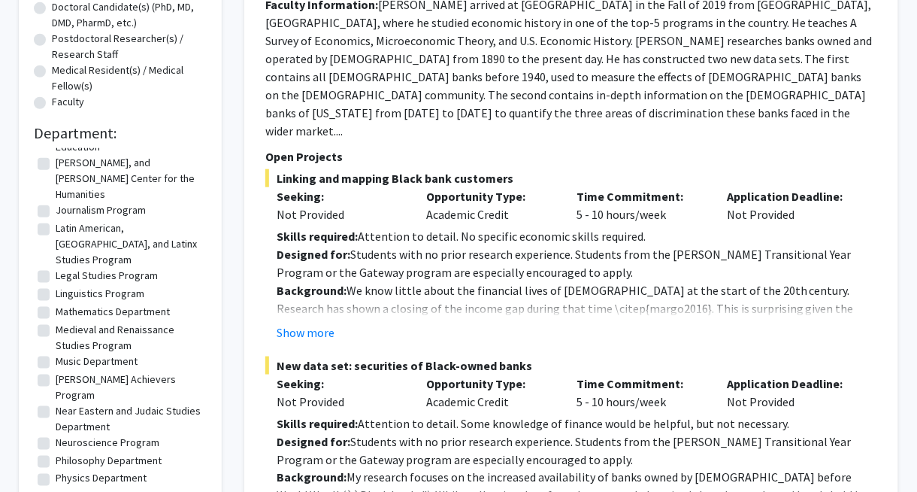
scroll to position [1276, 0]
checkbox input "true"
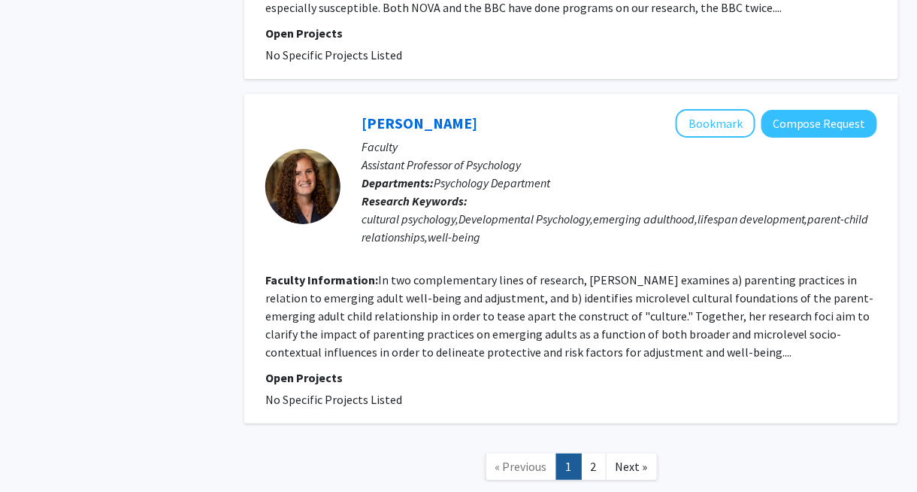
scroll to position [3115, 0]
click at [589, 452] on link "2" at bounding box center [594, 465] width 26 height 26
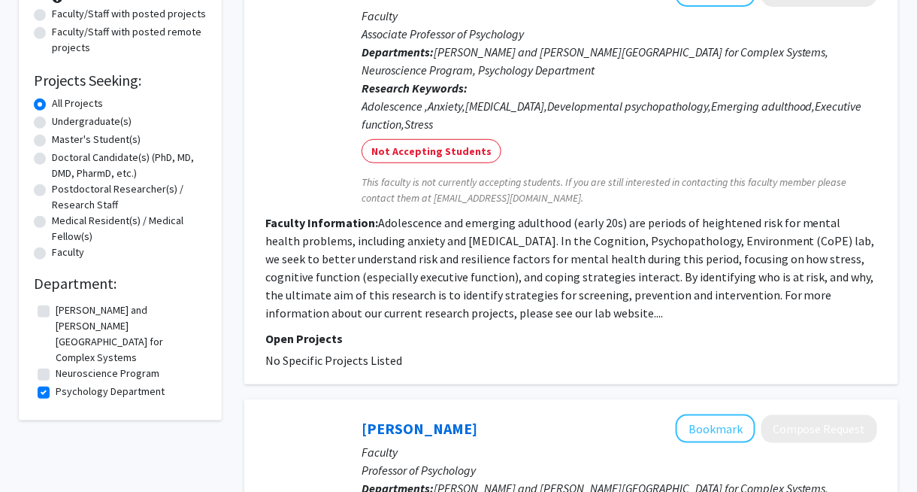
scroll to position [189, 0]
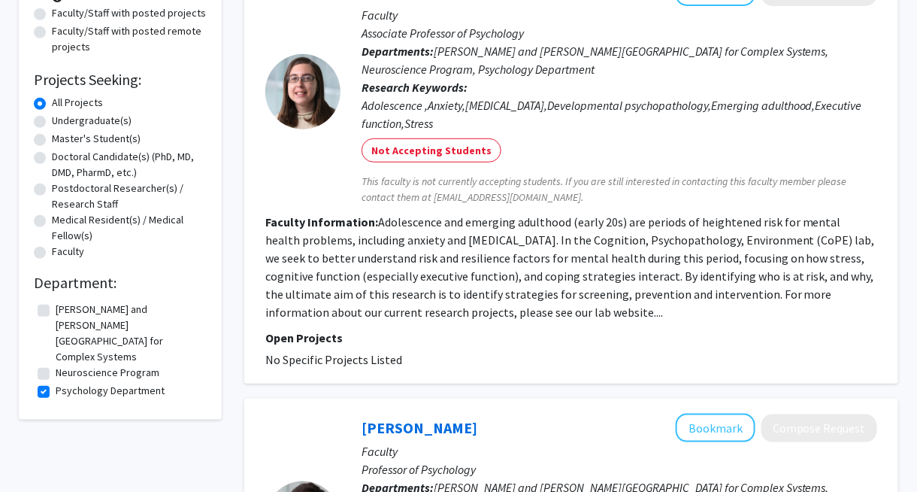
click at [56, 383] on label "Psychology Department" at bounding box center [110, 391] width 109 height 16
click at [56, 383] on input "Psychology Department" at bounding box center [61, 388] width 10 height 10
checkbox input "false"
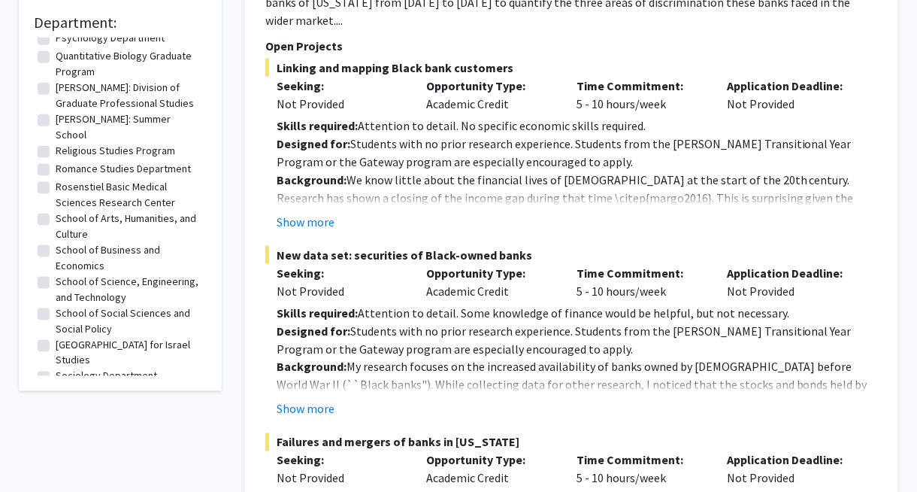
scroll to position [1640, 0]
click at [56, 368] on label "Sociology Department" at bounding box center [106, 376] width 101 height 16
click at [56, 368] on input "Sociology Department" at bounding box center [61, 373] width 10 height 10
checkbox input "true"
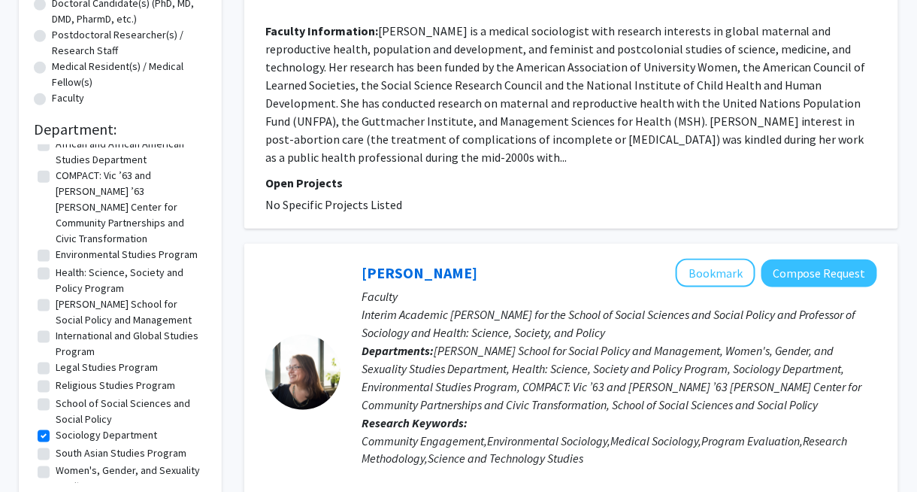
scroll to position [350, 0]
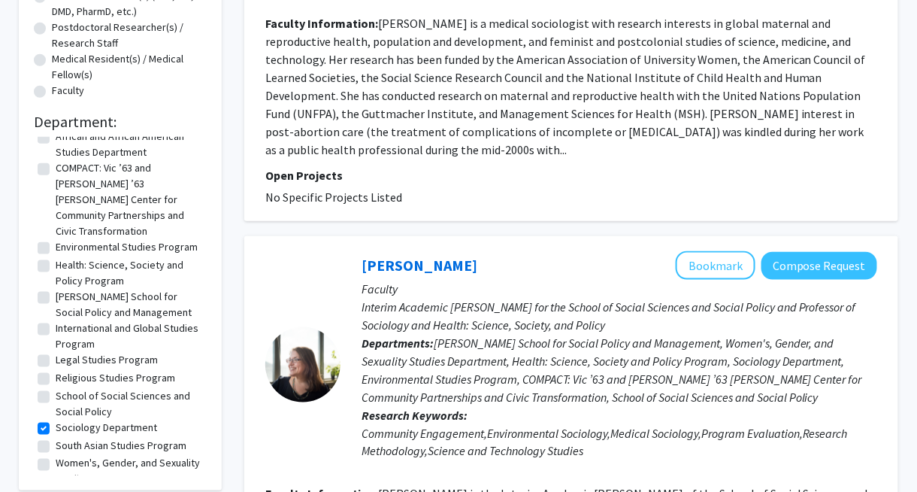
click at [56, 388] on label "School of Social Sciences and Social Policy" at bounding box center [129, 404] width 147 height 32
click at [56, 388] on input "School of Social Sciences and Social Policy" at bounding box center [61, 393] width 10 height 10
checkbox input "true"
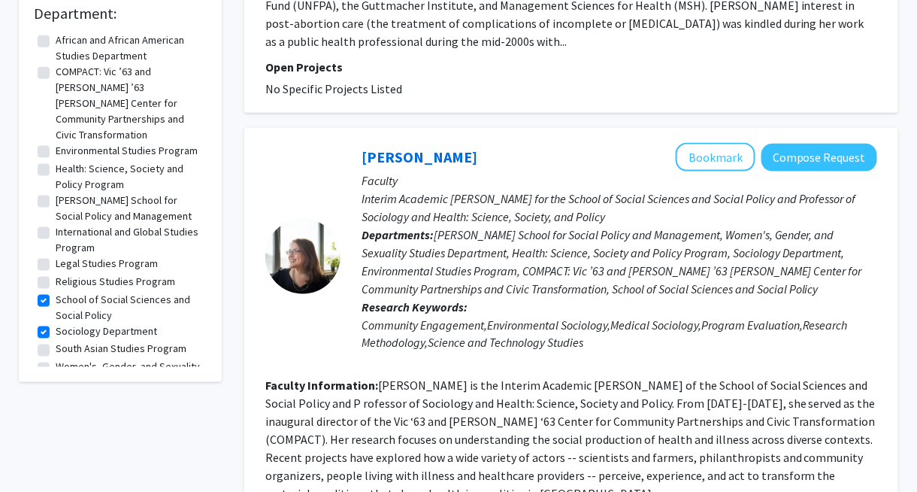
scroll to position [458, 0]
click at [56, 292] on label "School of Social Sciences and Social Policy" at bounding box center [129, 308] width 147 height 32
click at [56, 292] on input "School of Social Sciences and Social Policy" at bounding box center [61, 297] width 10 height 10
checkbox input "false"
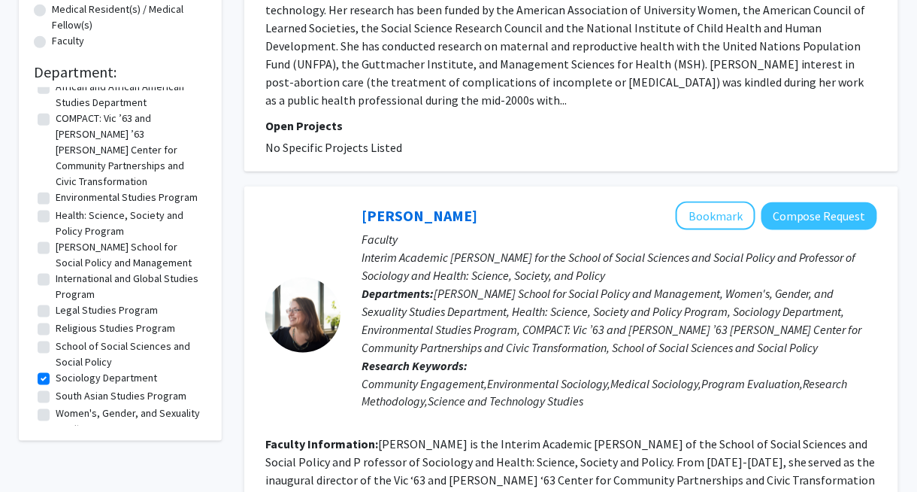
scroll to position [413, 0]
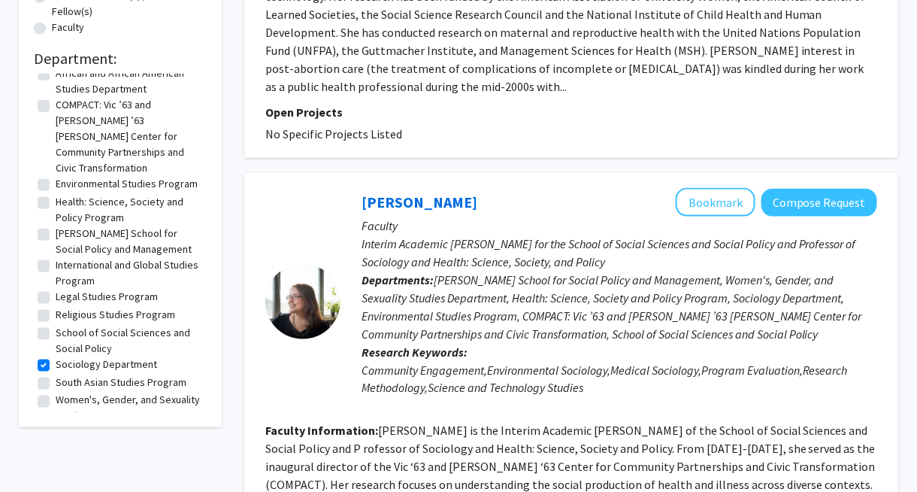
click at [56, 356] on label "Sociology Department" at bounding box center [106, 364] width 101 height 16
click at [56, 356] on input "Sociology Department" at bounding box center [61, 361] width 10 height 10
checkbox input "false"
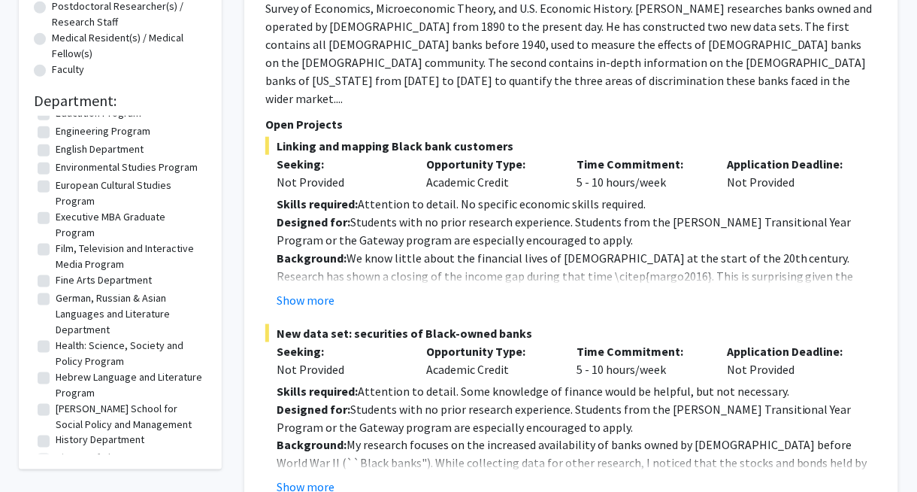
scroll to position [749, 0]
click at [56, 273] on label "Fine Arts Department" at bounding box center [104, 281] width 96 height 16
click at [56, 273] on input "Fine Arts Department" at bounding box center [61, 278] width 10 height 10
checkbox input "true"
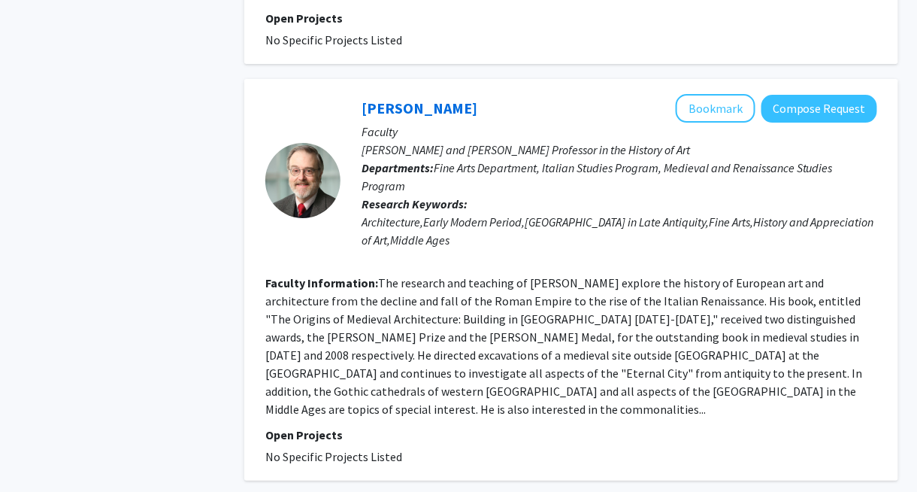
scroll to position [3321, 0]
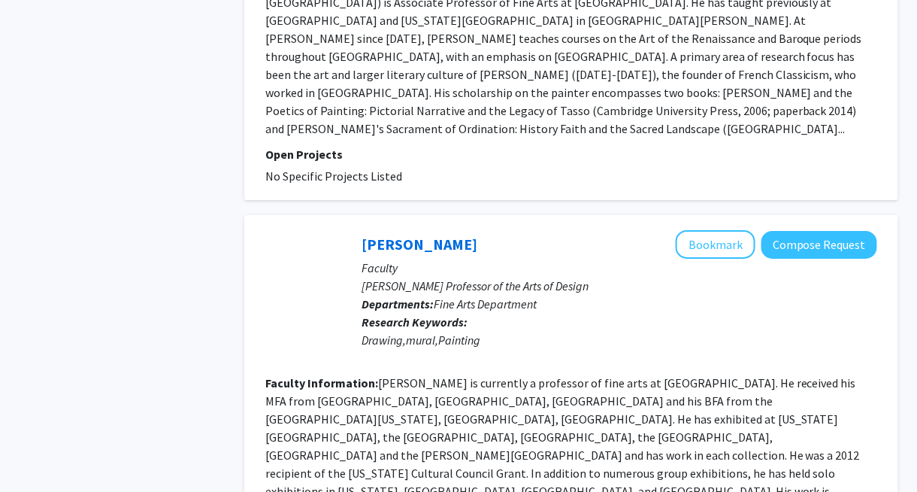
scroll to position [1564, 0]
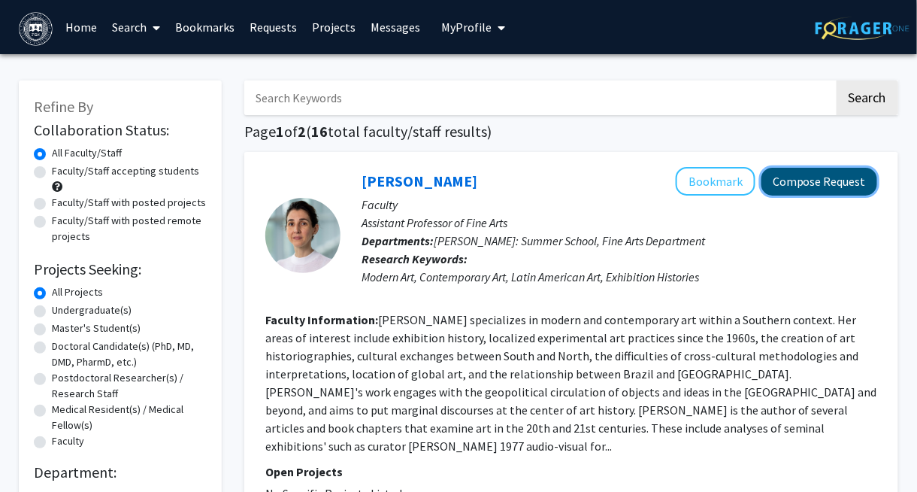
click at [800, 168] on button "Compose Request" at bounding box center [819, 182] width 116 height 28
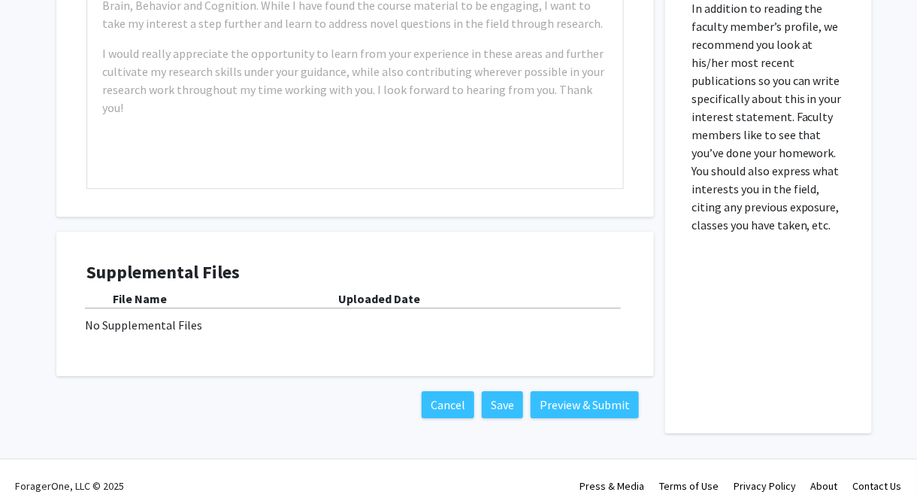
scroll to position [1065, 0]
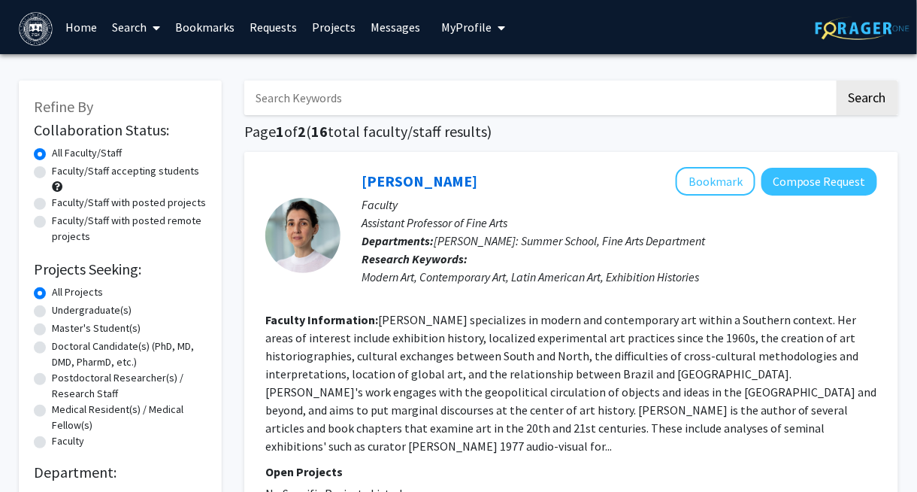
click at [220, 21] on link "Bookmarks" at bounding box center [205, 27] width 74 height 53
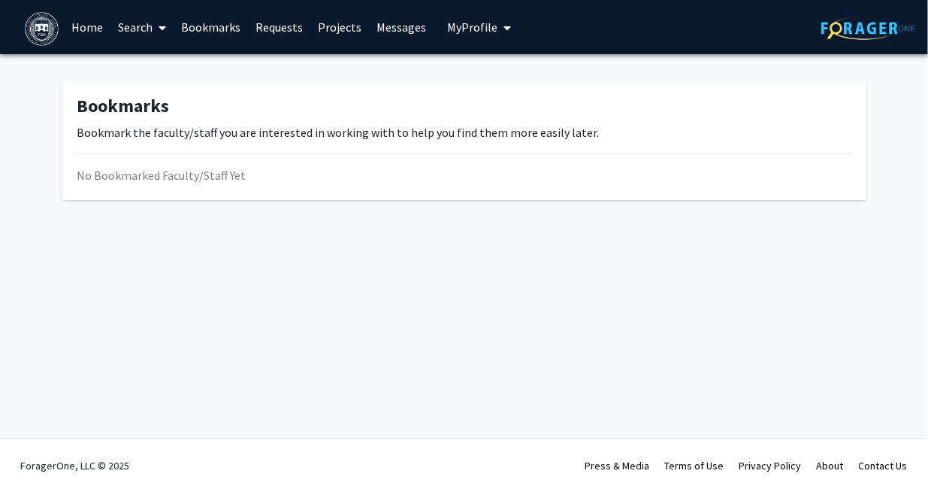
click at [290, 31] on link "Requests" at bounding box center [279, 27] width 62 height 53
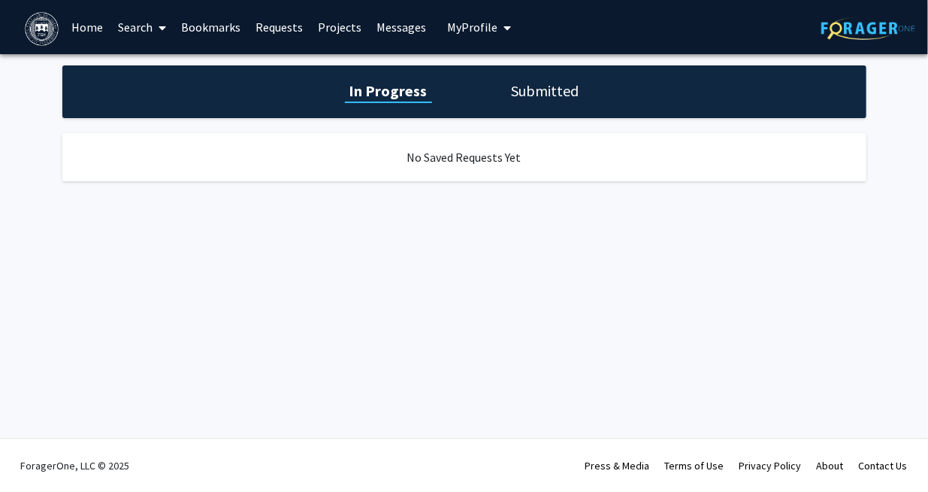
click at [140, 26] on link "Search" at bounding box center [141, 27] width 63 height 53
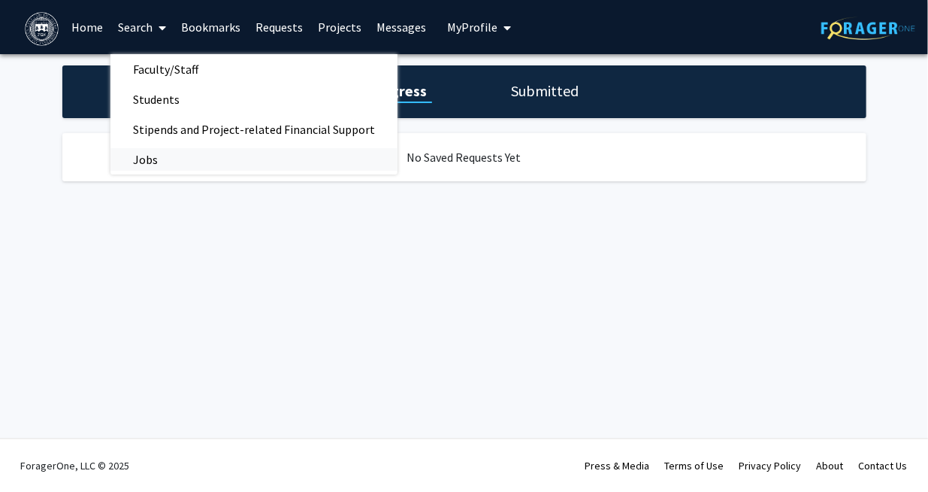
click at [149, 159] on span "Jobs" at bounding box center [145, 159] width 70 height 30
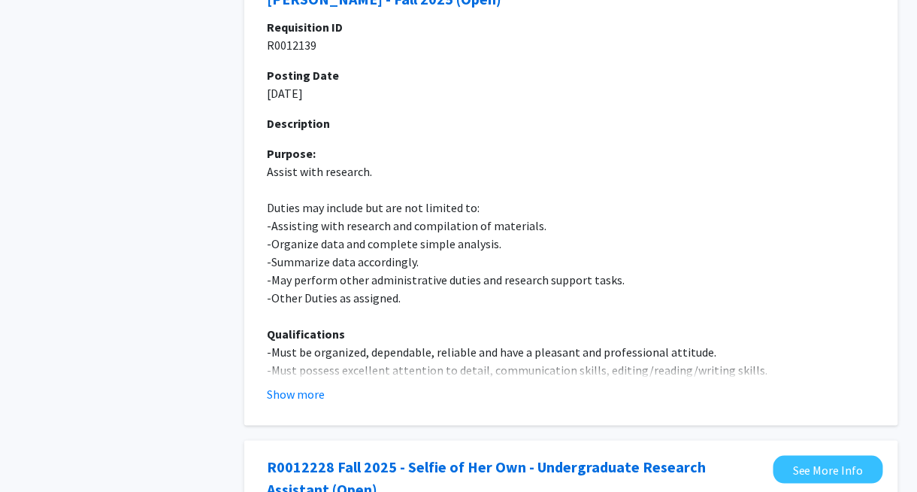
scroll to position [601, 0]
